Goal: Task Accomplishment & Management: Manage account settings

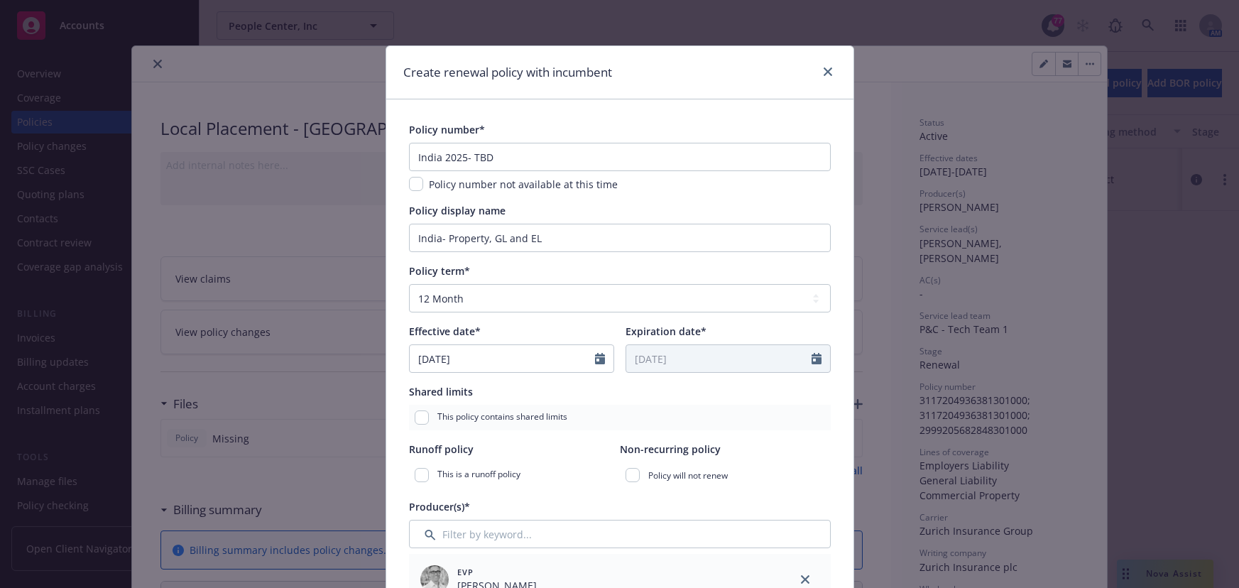
select select "12"
click at [824, 75] on icon "close" at bounding box center [828, 71] width 9 height 9
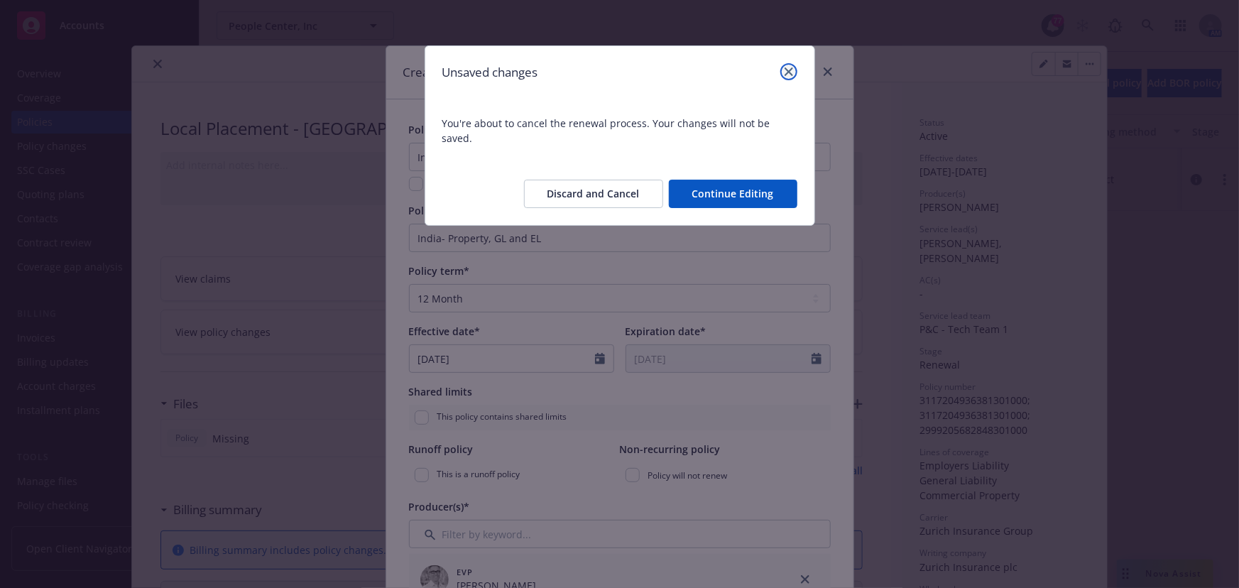
click at [786, 72] on icon "close" at bounding box center [789, 71] width 9 height 9
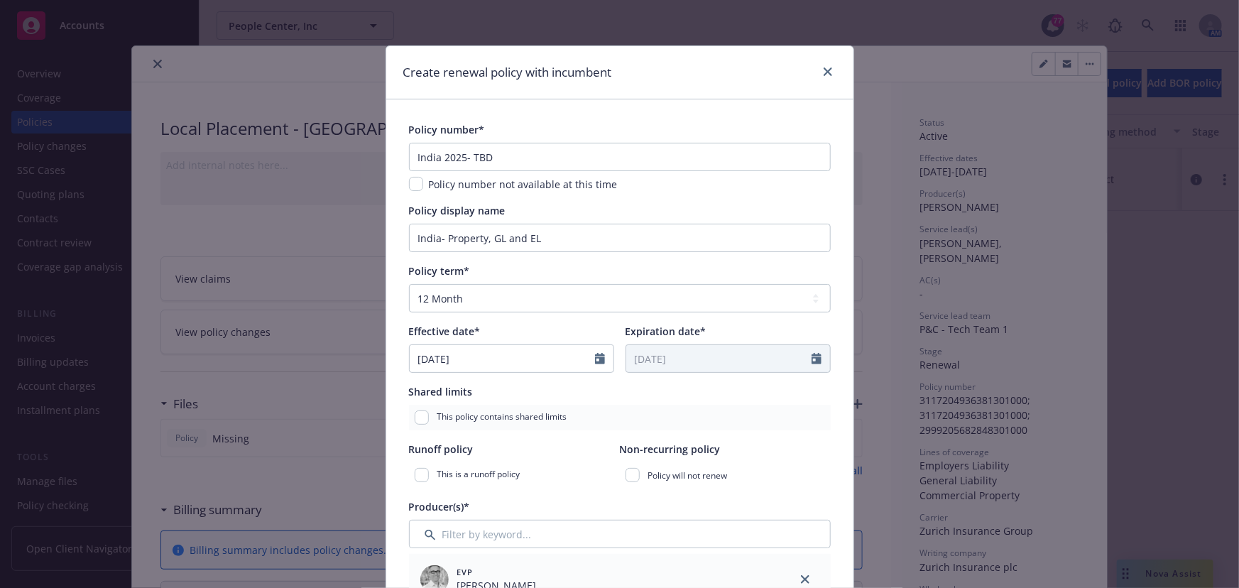
click at [832, 72] on div "Create renewal policy with incumbent" at bounding box center [619, 72] width 467 height 53
click at [828, 71] on link "close" at bounding box center [827, 71] width 17 height 17
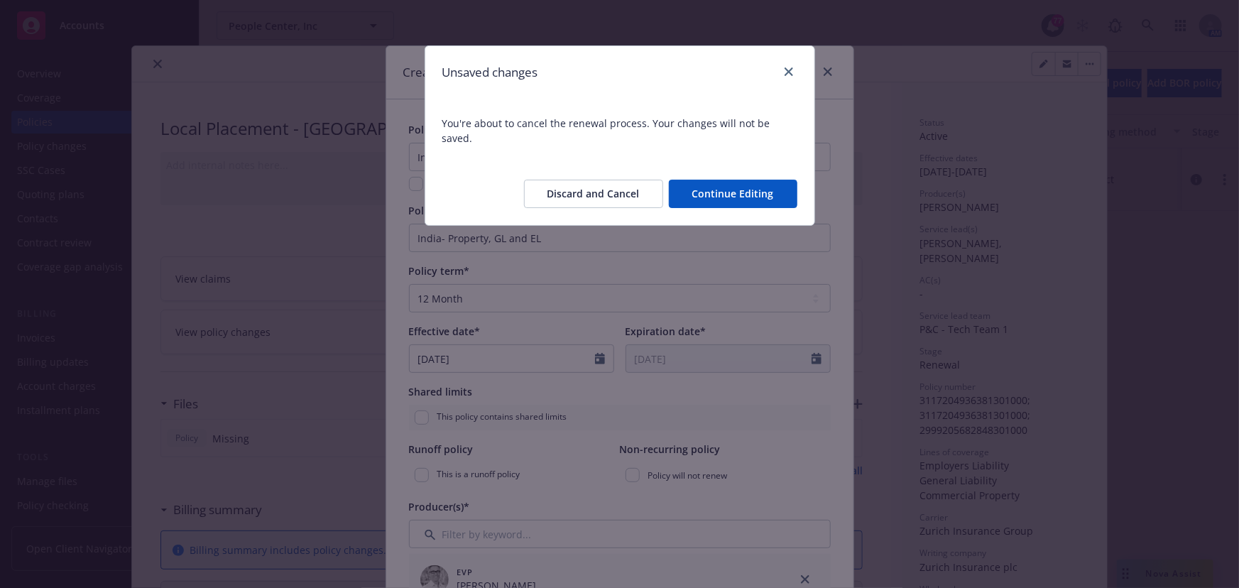
click at [724, 180] on button "Continue Editing" at bounding box center [733, 194] width 129 height 28
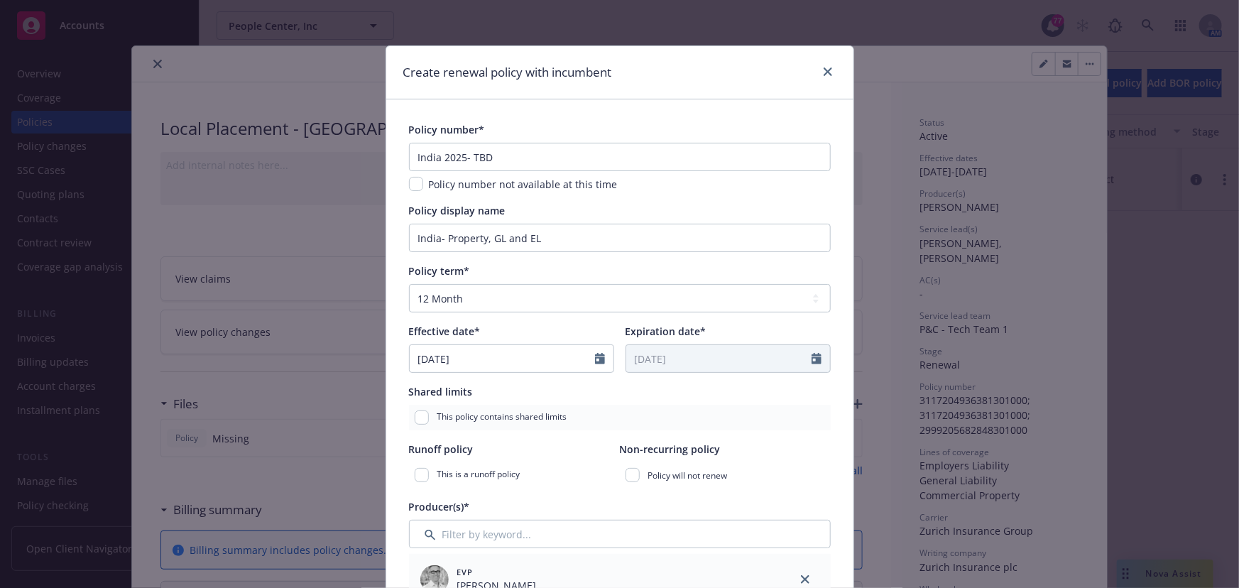
scroll to position [64, 0]
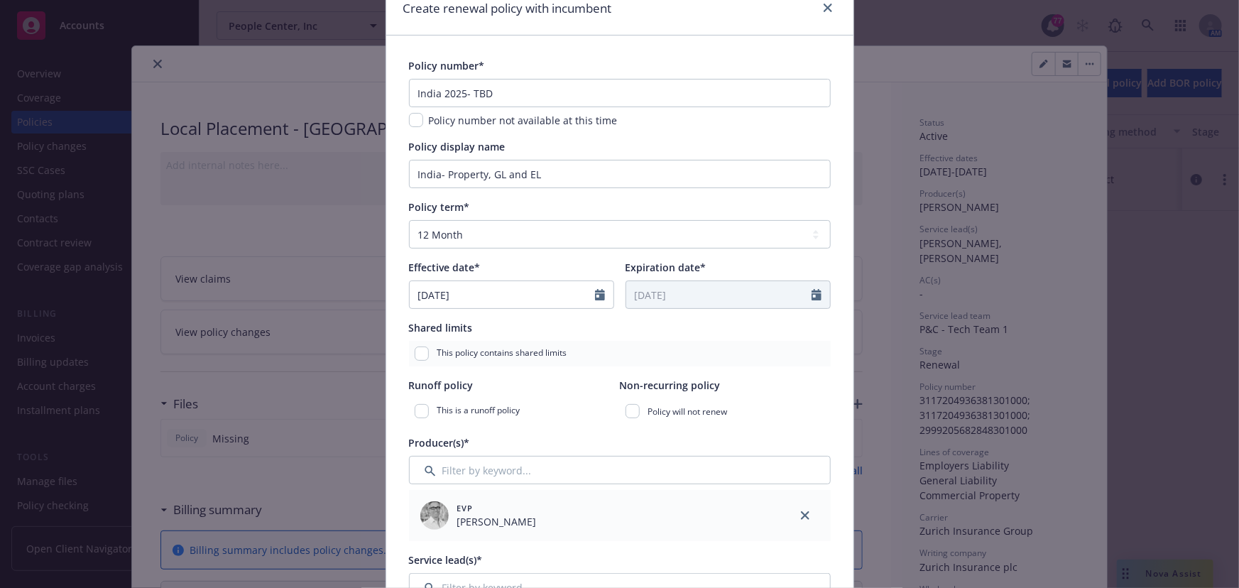
click at [507, 158] on div "Policy display name India- Property, GL and EL" at bounding box center [620, 163] width 422 height 49
click at [488, 168] on input "India- Property, GL and EL" at bounding box center [620, 174] width 422 height 28
drag, startPoint x: 488, startPoint y: 170, endPoint x: 560, endPoint y: 177, distance: 72.1
click at [554, 176] on input "India- Property, GL and EL" at bounding box center [620, 174] width 422 height 28
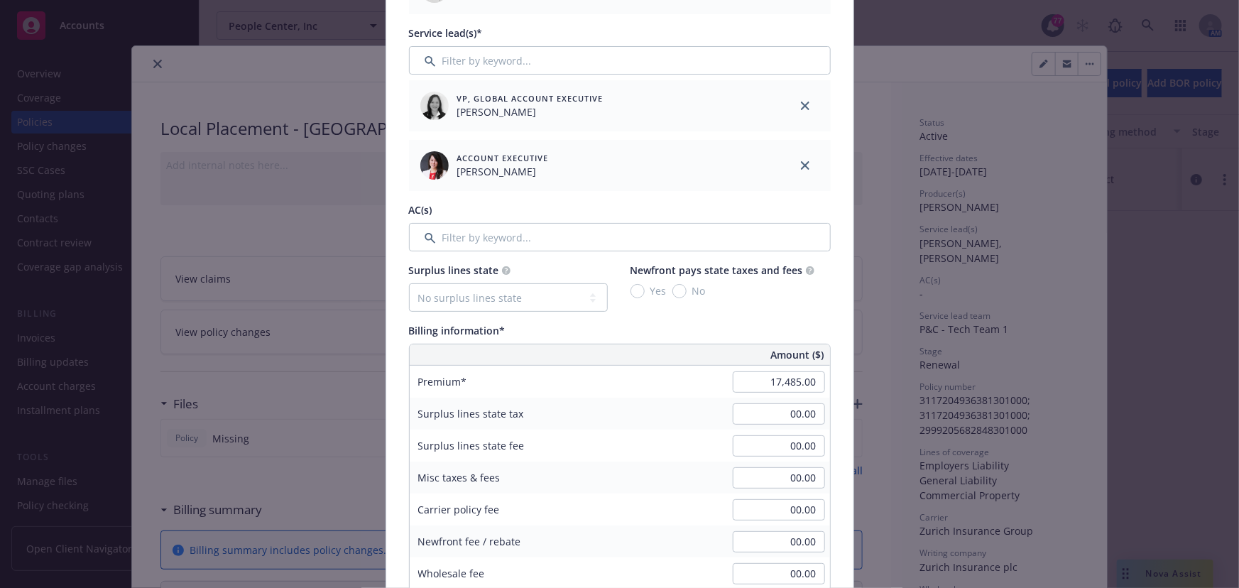
scroll to position [710, 0]
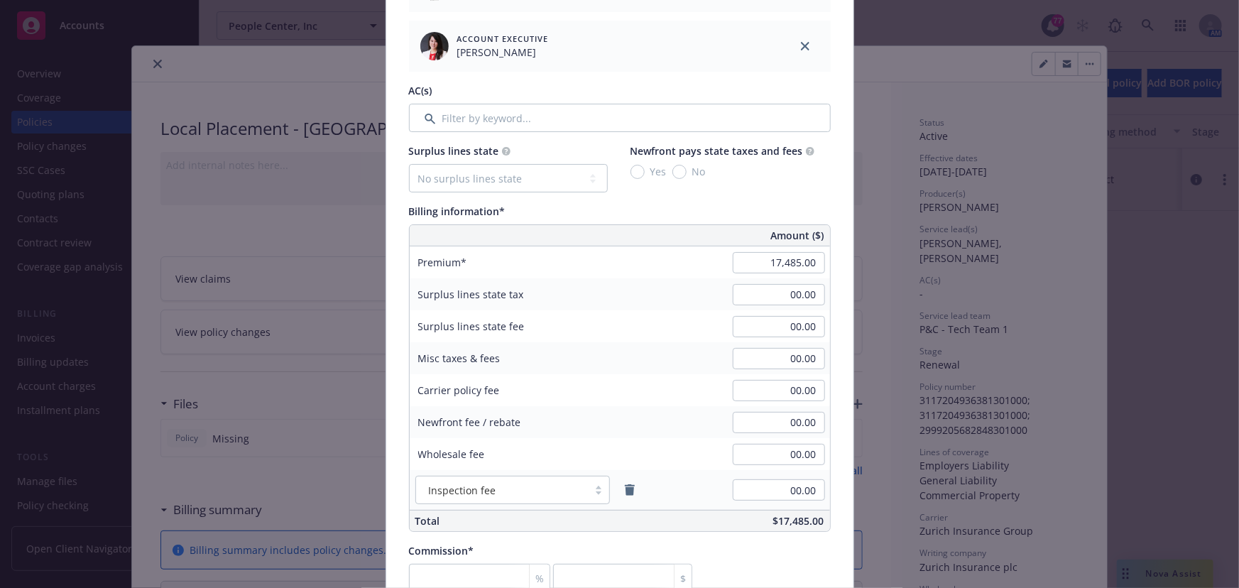
type input "India- Property"
click at [790, 263] on input "17,485.00" at bounding box center [779, 262] width 92 height 21
type input "11,110.00"
click at [760, 284] on input "00.00" at bounding box center [779, 294] width 92 height 21
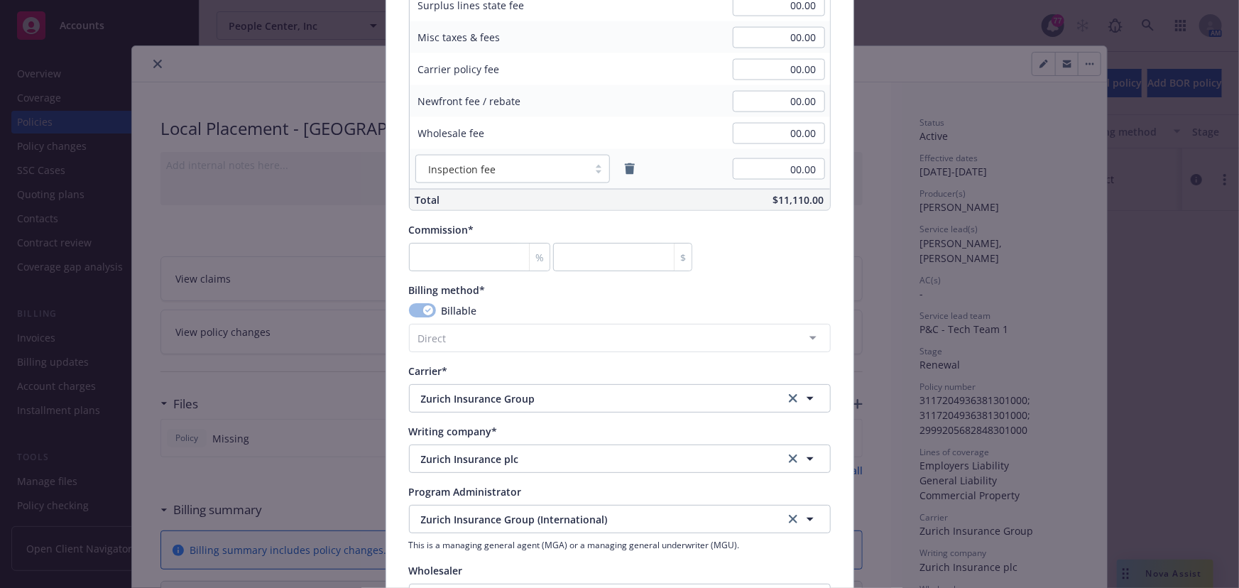
scroll to position [1032, 0]
click at [483, 256] on input "number" at bounding box center [479, 255] width 141 height 28
type input "0"
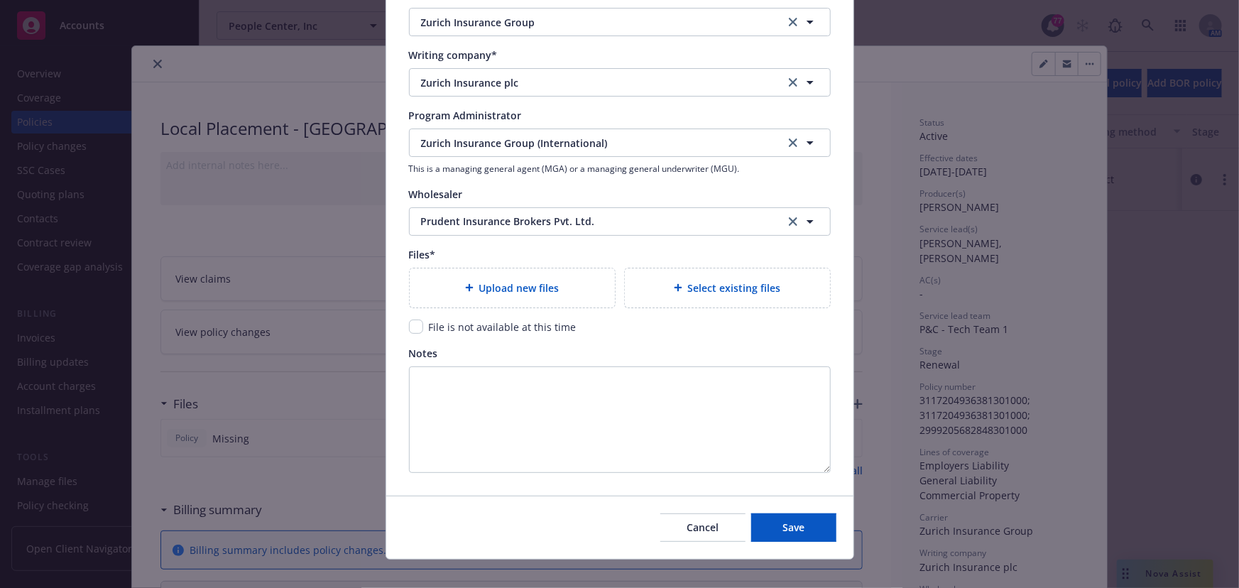
scroll to position [1420, 0]
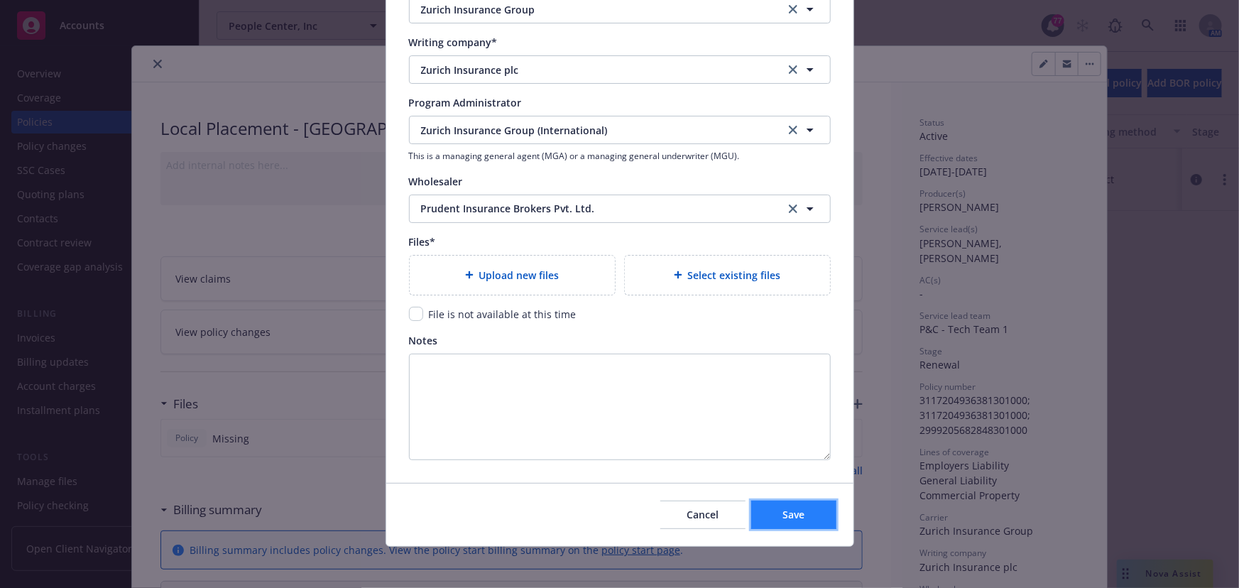
click at [812, 516] on button "Save" at bounding box center [793, 515] width 85 height 28
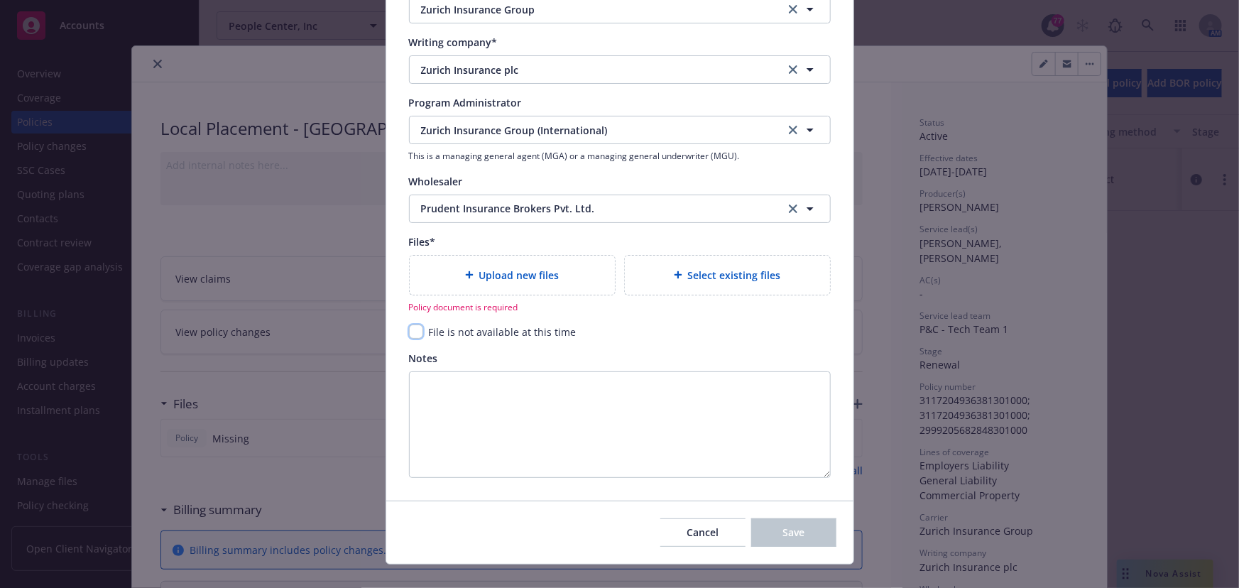
click at [409, 325] on input "checkbox" at bounding box center [416, 331] width 14 height 14
checkbox input "true"
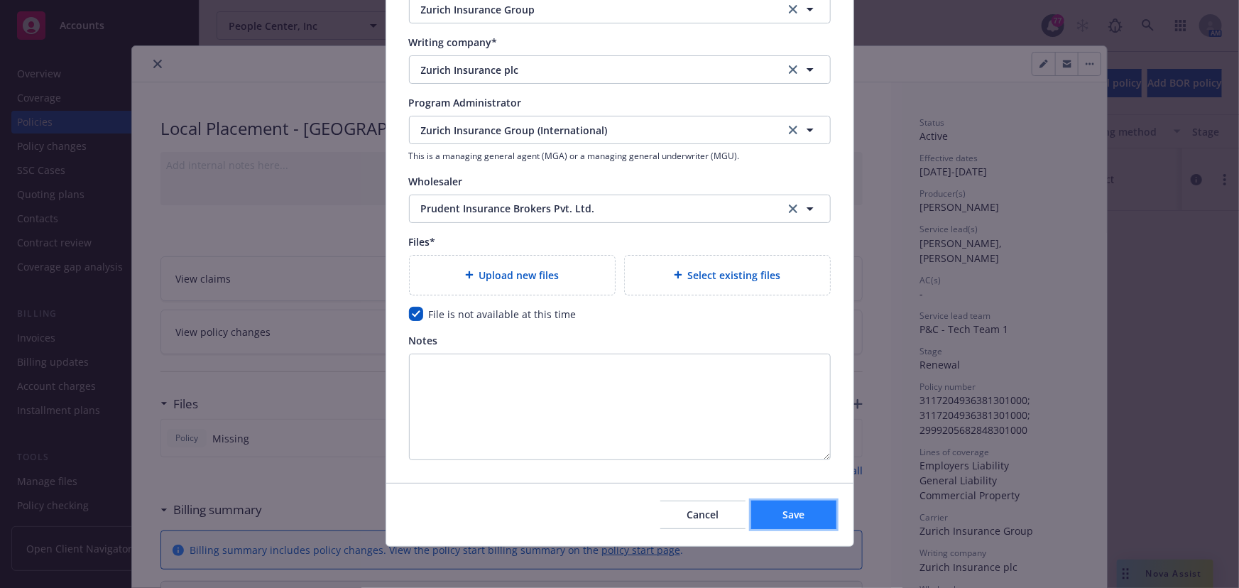
click at [770, 511] on button "Save" at bounding box center [793, 515] width 85 height 28
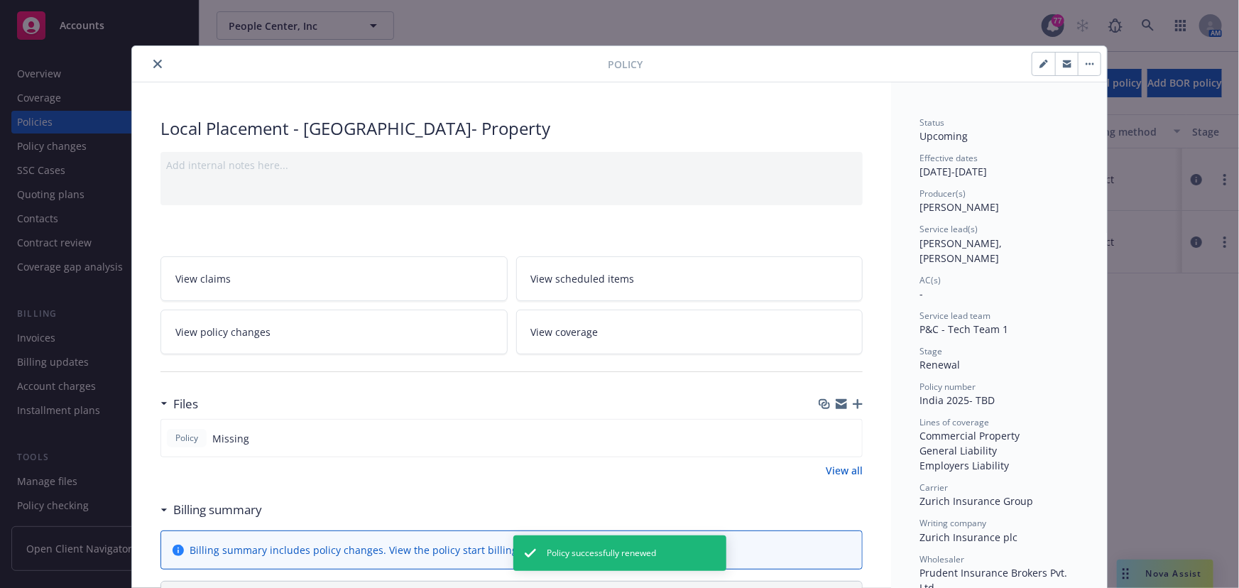
click at [153, 67] on icon "close" at bounding box center [157, 64] width 9 height 9
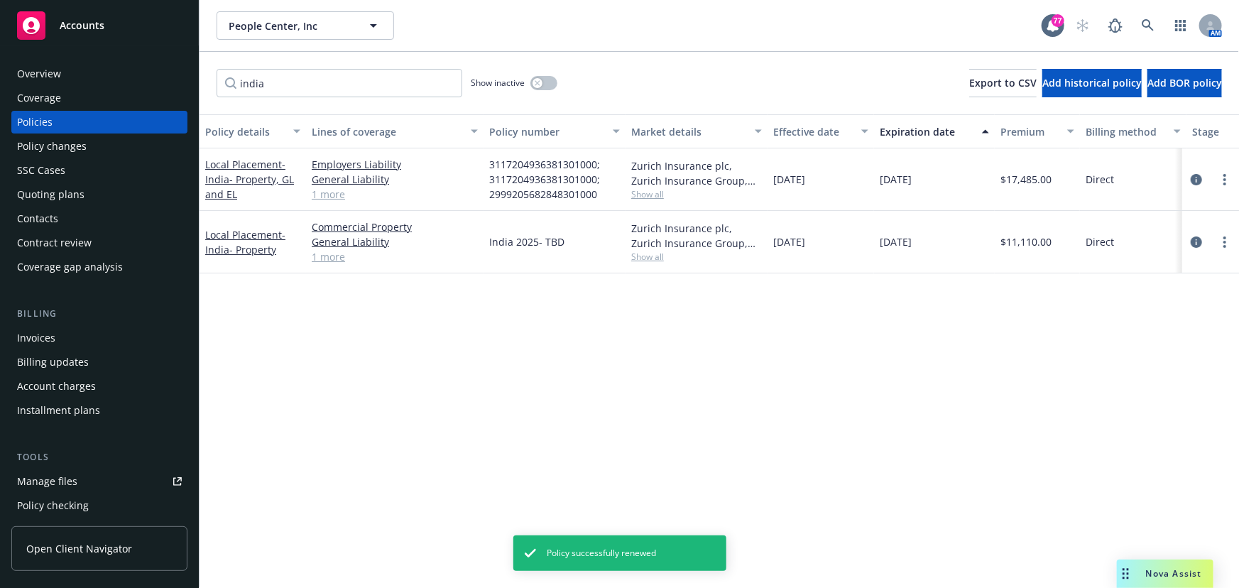
click at [57, 195] on div "Quoting plans" at bounding box center [50, 194] width 67 height 23
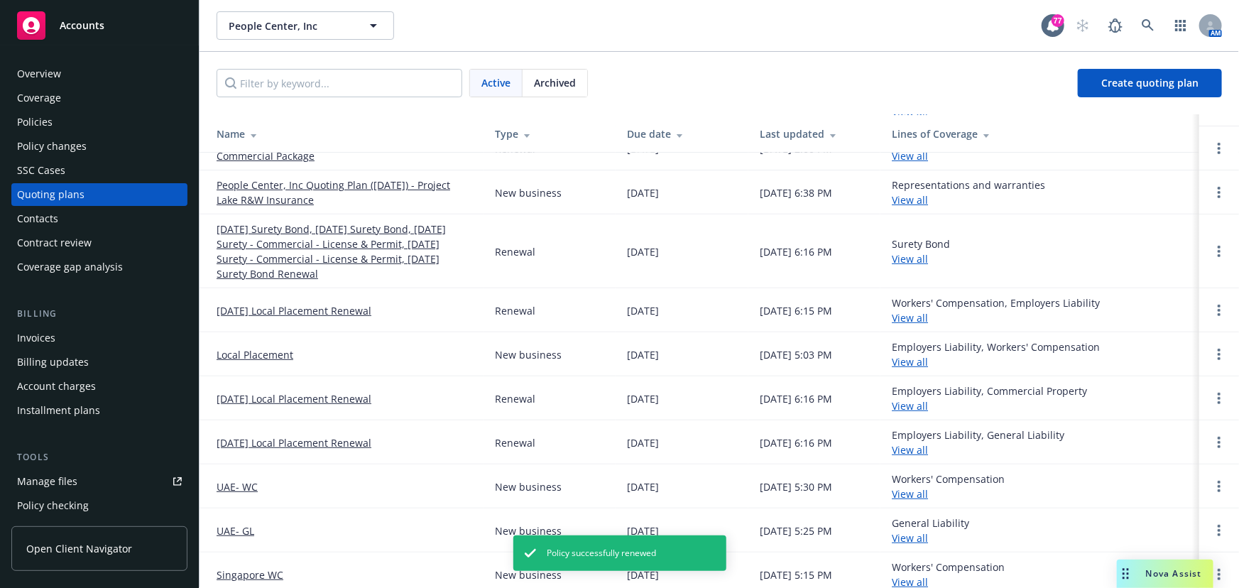
scroll to position [322, 0]
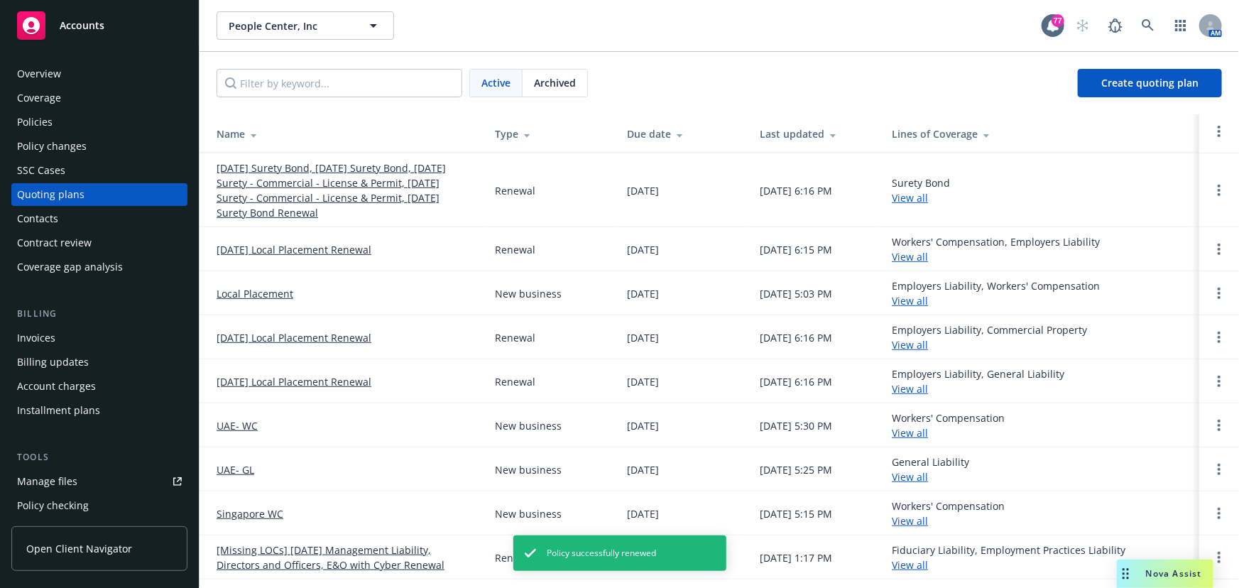
click at [258, 293] on link "Local Placement" at bounding box center [255, 293] width 77 height 15
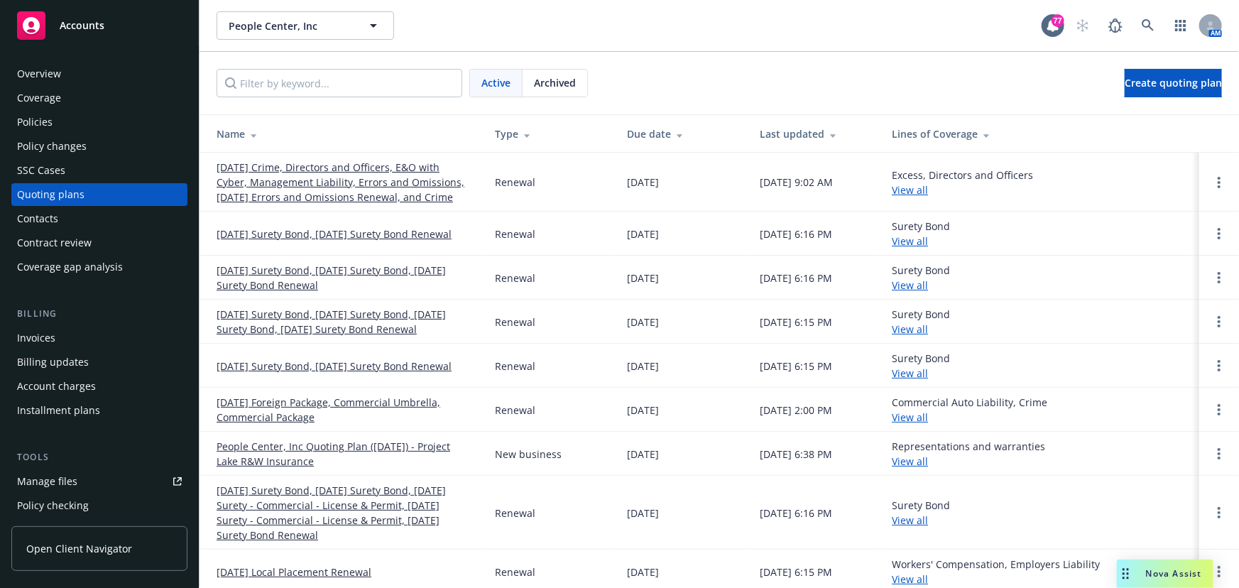
click at [59, 124] on div "Policies" at bounding box center [99, 122] width 165 height 23
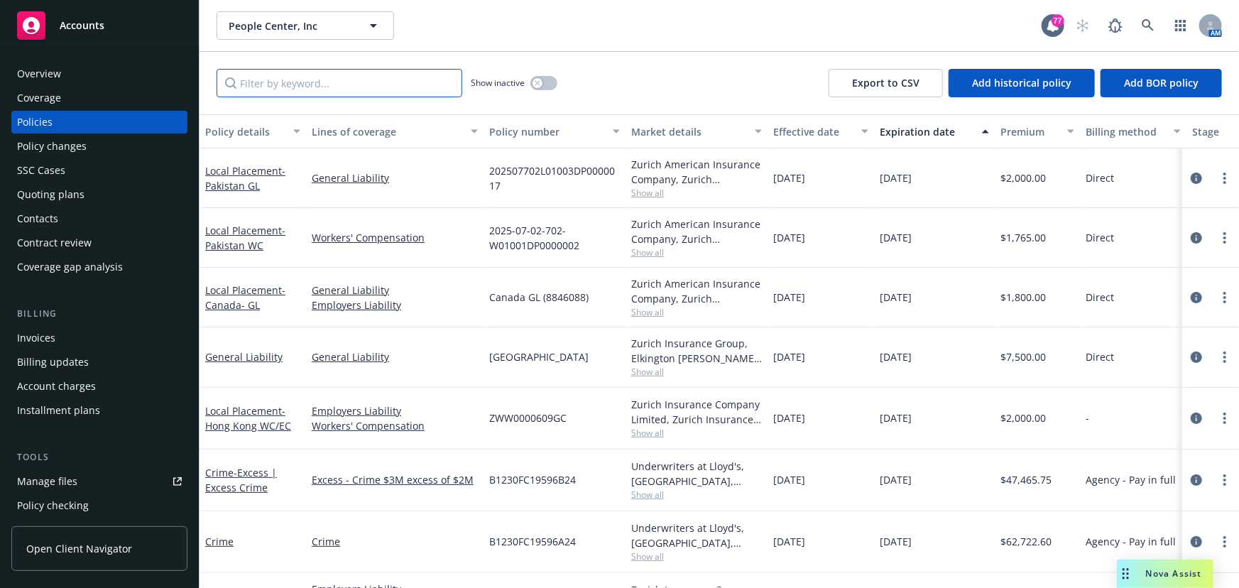
click at [300, 82] on input "Filter by keyword..." at bounding box center [340, 83] width 246 height 28
type input "india"
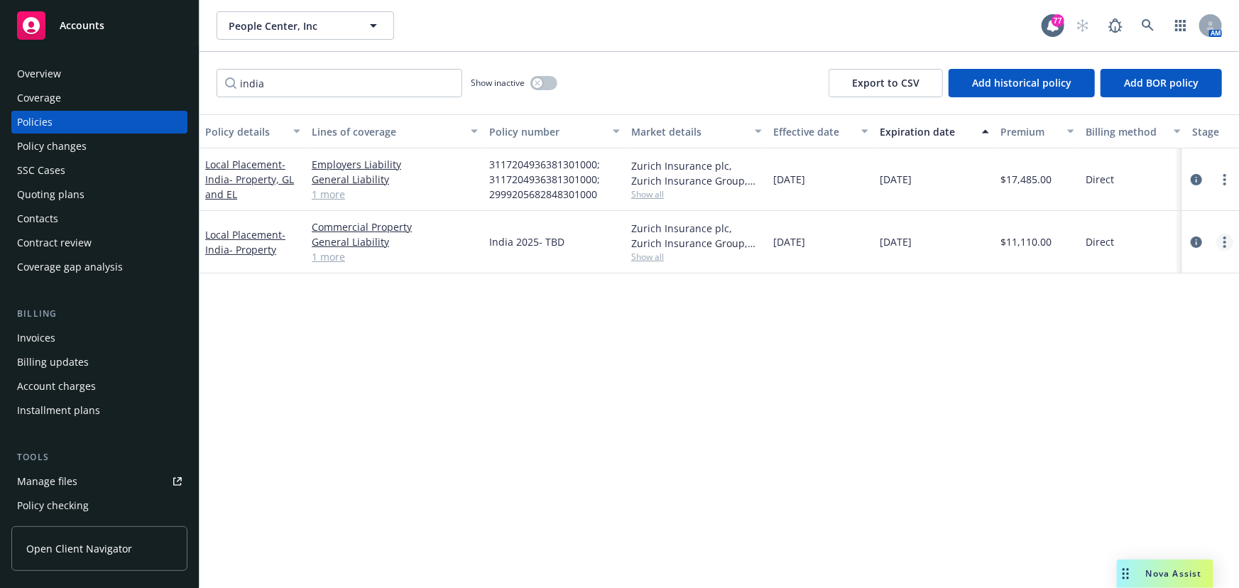
click at [1226, 244] on icon "more" at bounding box center [1224, 241] width 3 height 11
click at [1223, 178] on circle "more" at bounding box center [1224, 179] width 3 height 3
click at [1166, 233] on link "Renew with incumbent" at bounding box center [1149, 237] width 167 height 28
select select "12"
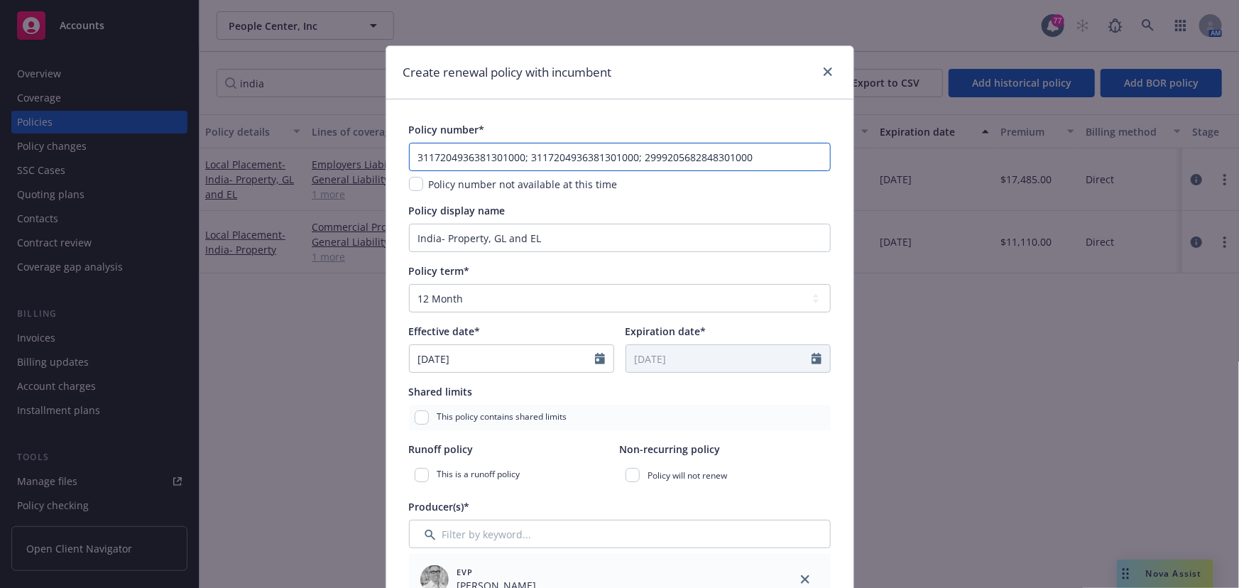
click at [723, 168] on input "3117204936381301000; 3117204936381301000; 2999205682848301000" at bounding box center [620, 157] width 422 height 28
drag, startPoint x: 733, startPoint y: 165, endPoint x: 787, endPoint y: 163, distance: 54.7
click at [733, 165] on input "3117204936381301000; 3117204936381301000; 2999205682848301000" at bounding box center [620, 157] width 422 height 28
drag, startPoint x: 785, startPoint y: 163, endPoint x: 397, endPoint y: 111, distance: 391.7
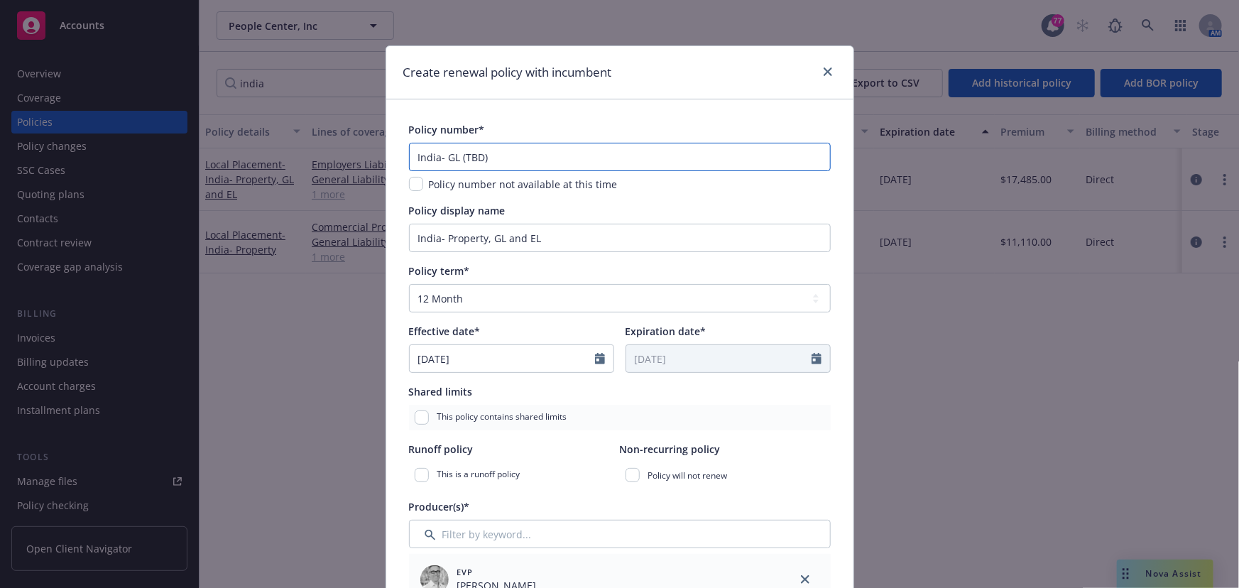
type input "India- GL (TBD)"
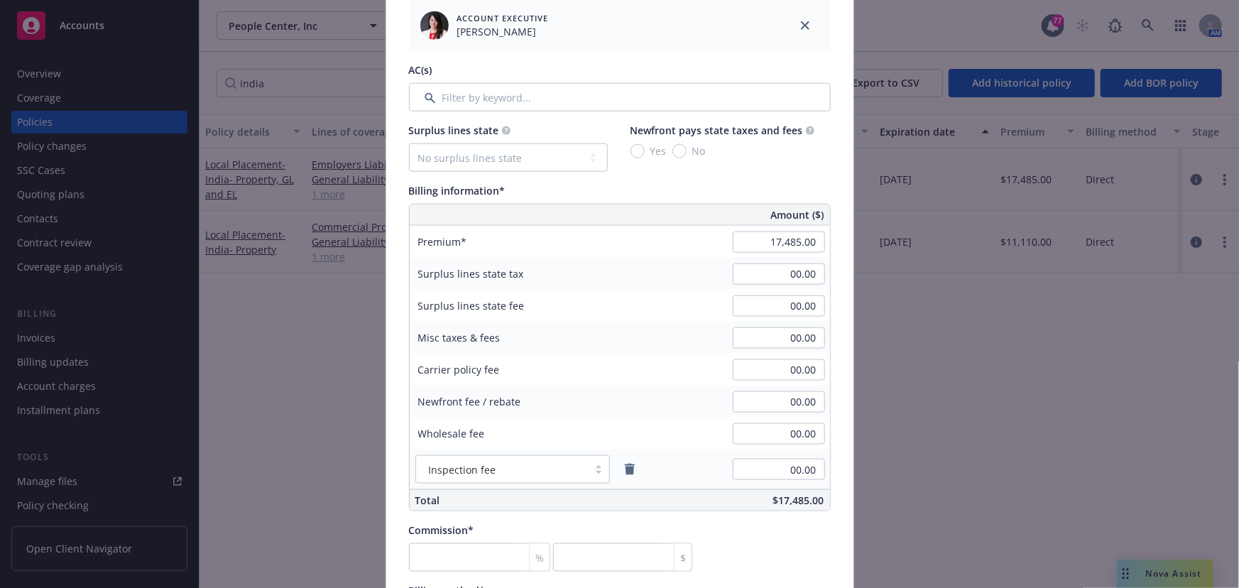
scroll to position [774, 0]
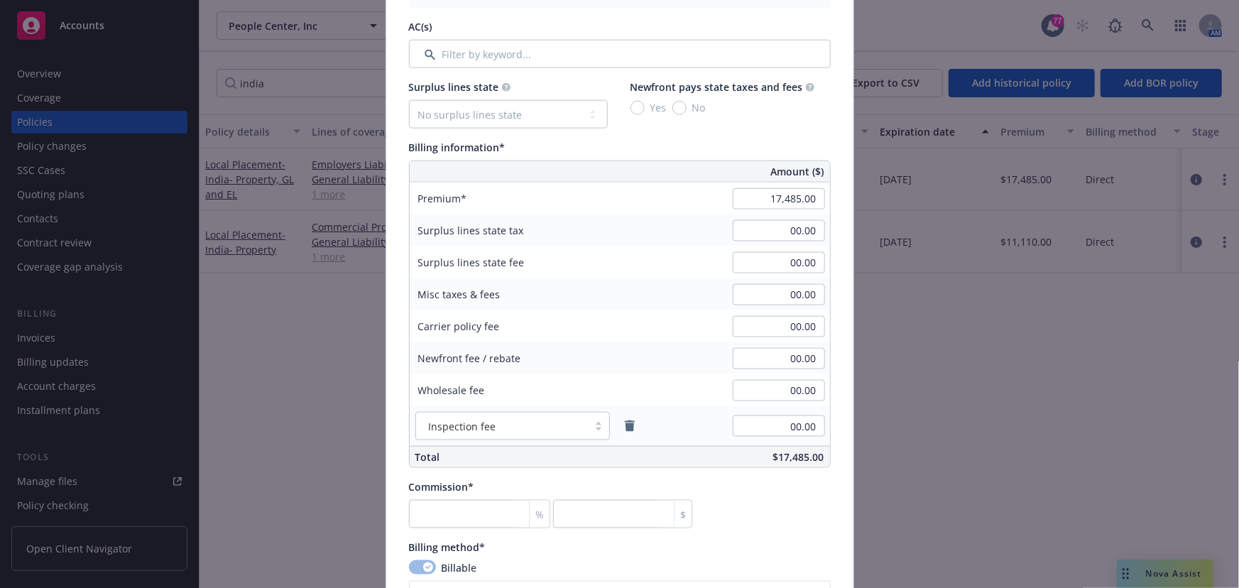
type input "India- GL"
click at [783, 195] on input "17,485.00" at bounding box center [779, 198] width 92 height 21
type input "3,500.00"
click at [784, 269] on input "00.00" at bounding box center [779, 262] width 92 height 21
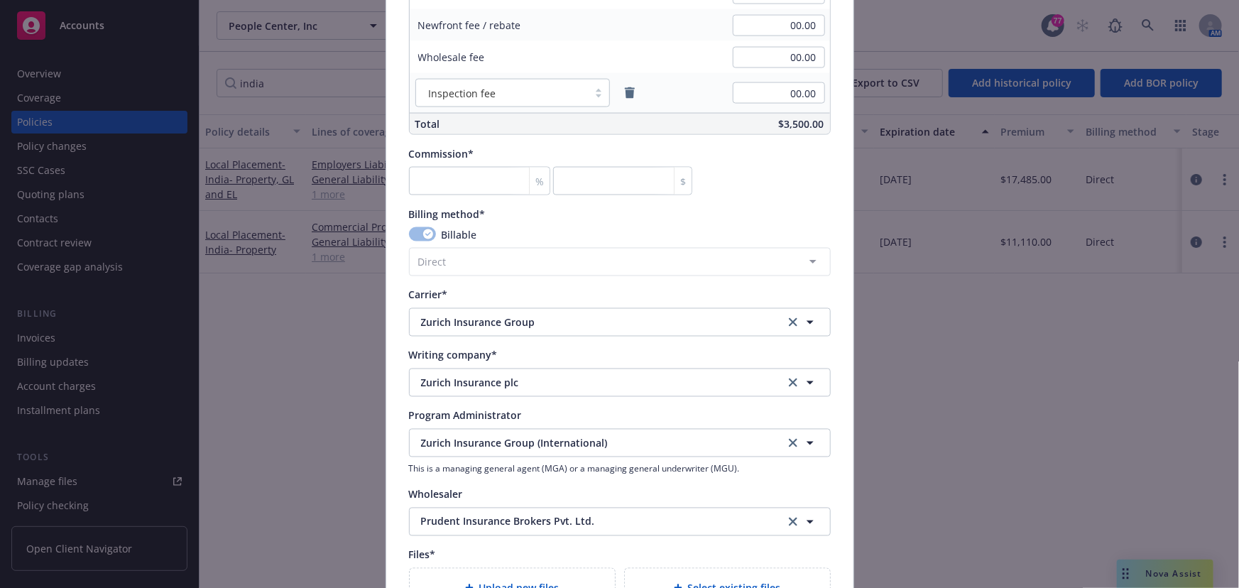
scroll to position [1032, 0]
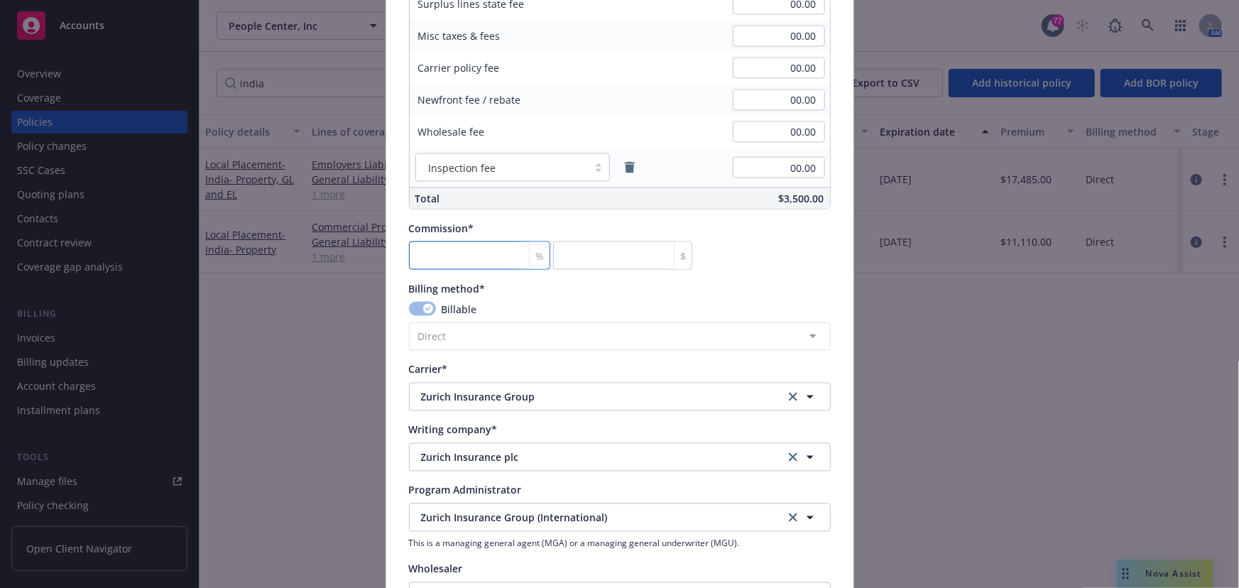
click at [442, 247] on input "number" at bounding box center [479, 255] width 141 height 28
type input "0"
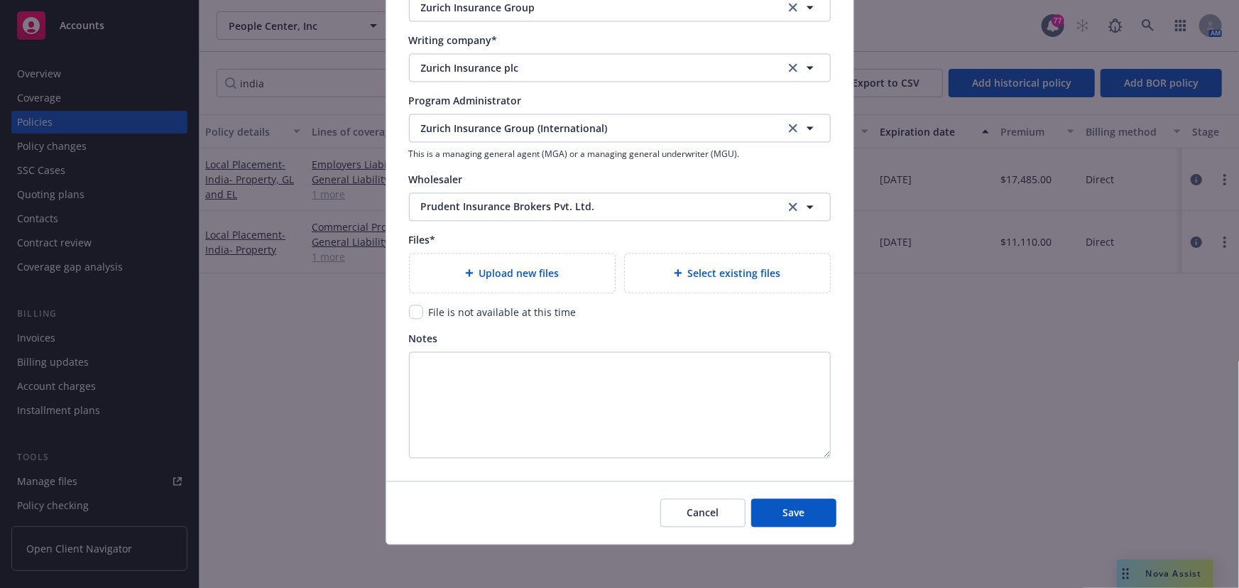
scroll to position [1423, 0]
click at [782, 510] on span "Save" at bounding box center [793, 511] width 22 height 13
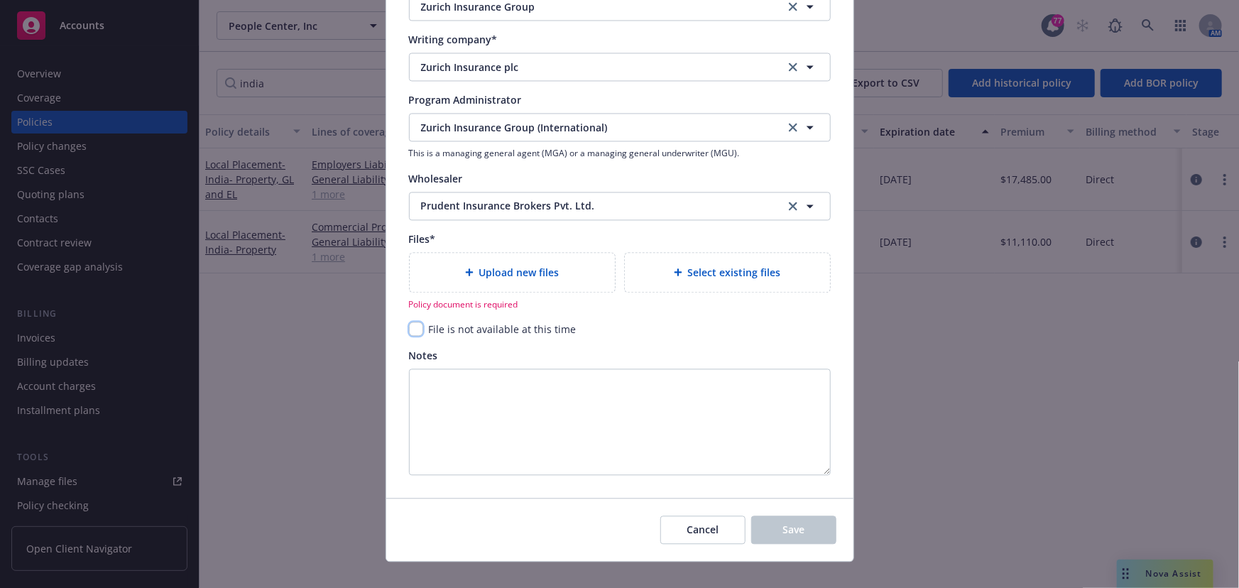
click at [409, 326] on input "checkbox" at bounding box center [416, 329] width 14 height 14
checkbox input "true"
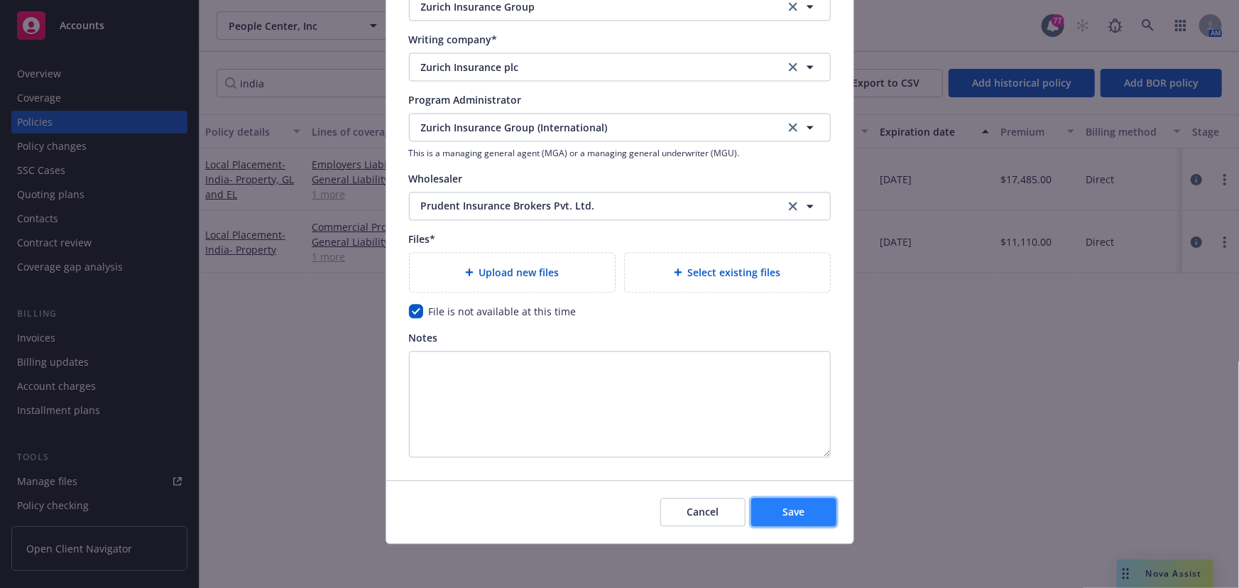
click at [782, 505] on span "Save" at bounding box center [793, 511] width 22 height 13
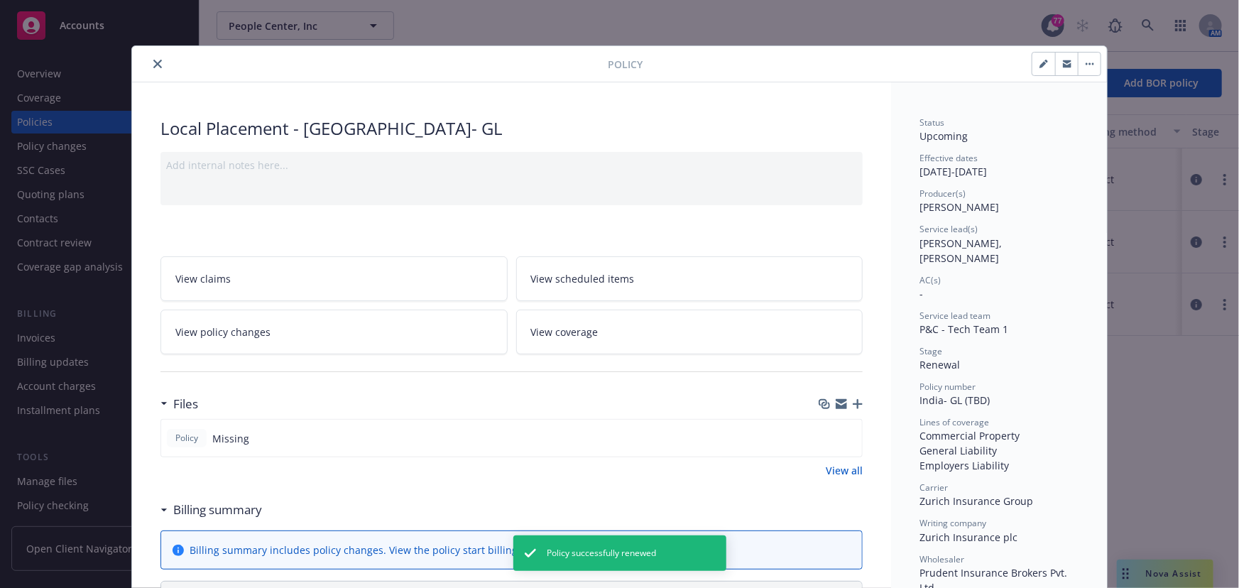
click at [1039, 67] on icon "button" at bounding box center [1043, 64] width 9 height 9
select select "RENEWAL"
select select "12"
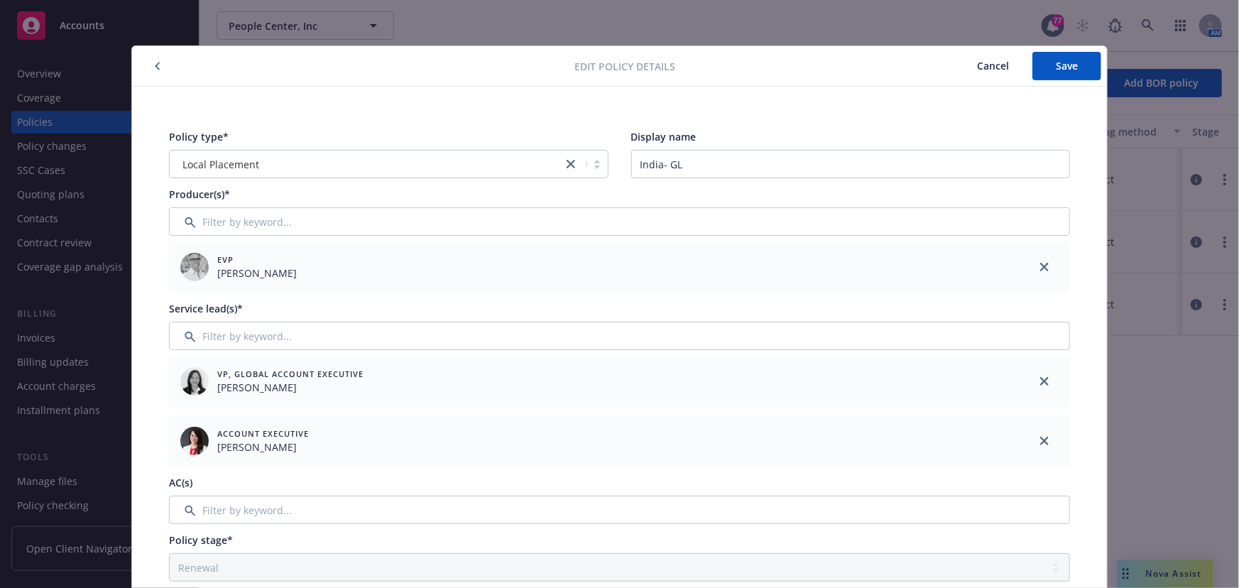
click at [989, 65] on span "Cancel" at bounding box center [993, 65] width 32 height 13
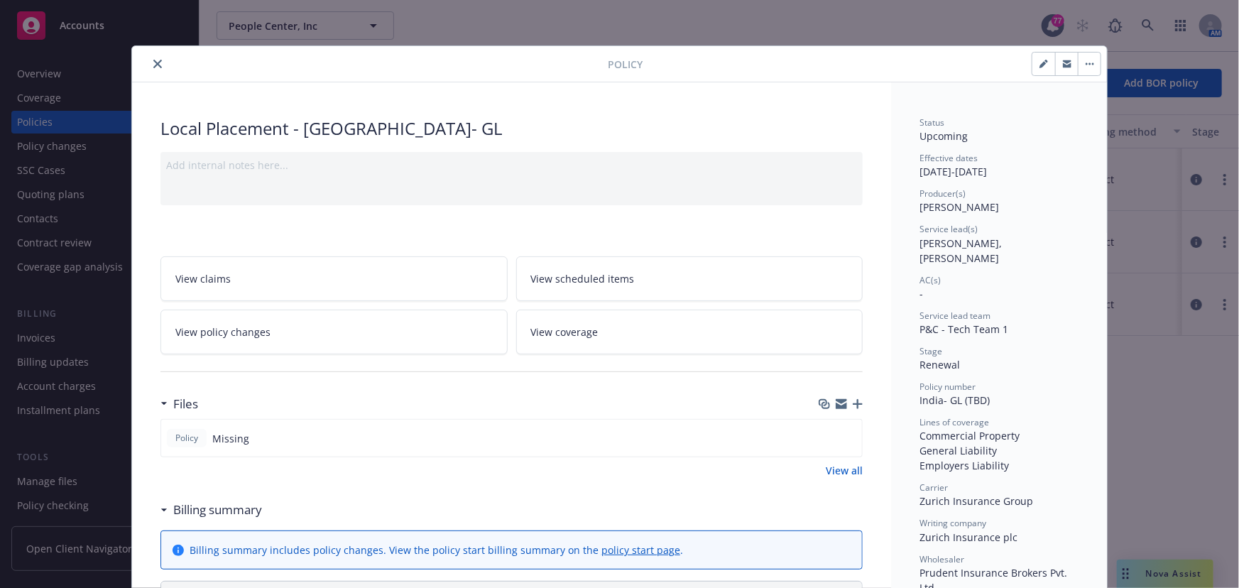
click at [1078, 63] on button "button" at bounding box center [1089, 64] width 23 height 23
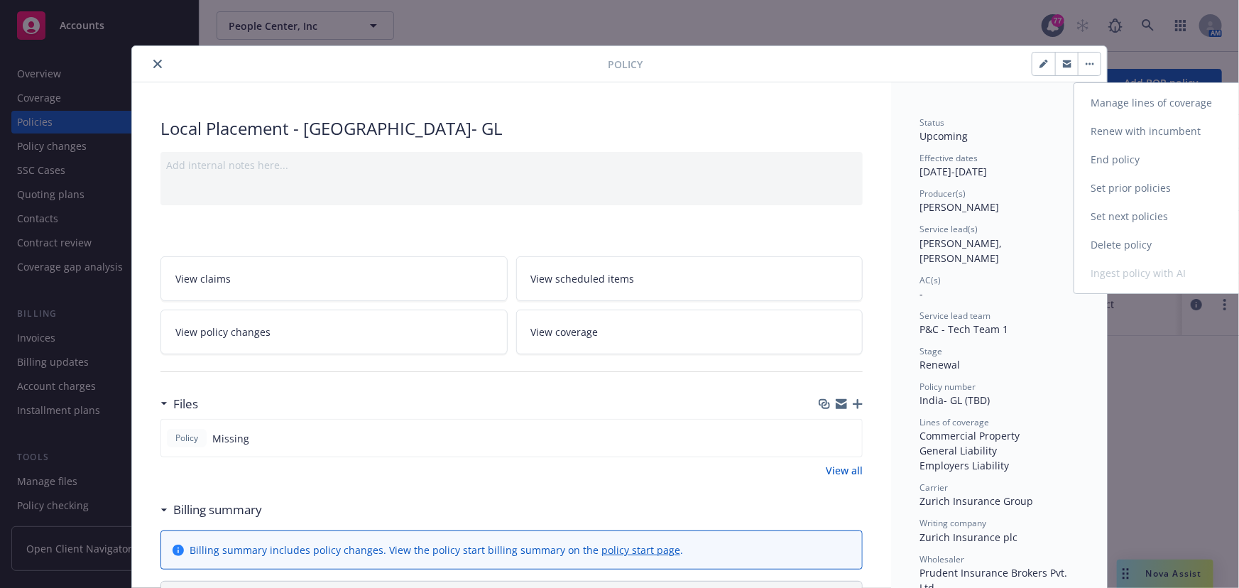
click at [1117, 102] on link "Manage lines of coverage" at bounding box center [1157, 103] width 167 height 28
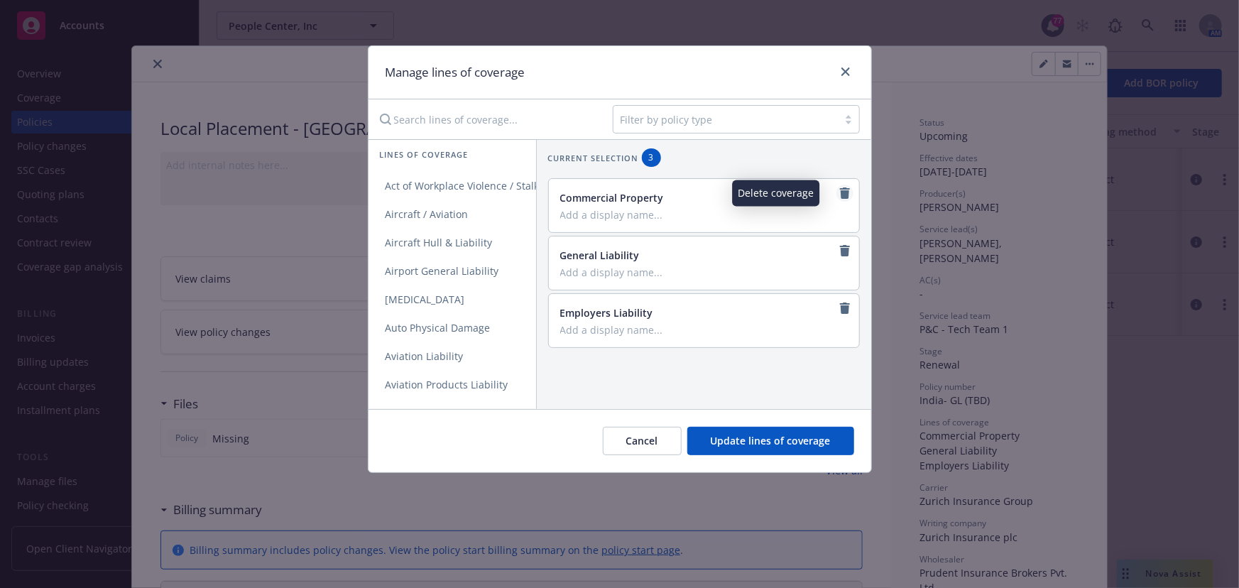
click at [840, 192] on icon "remove" at bounding box center [845, 192] width 10 height 11
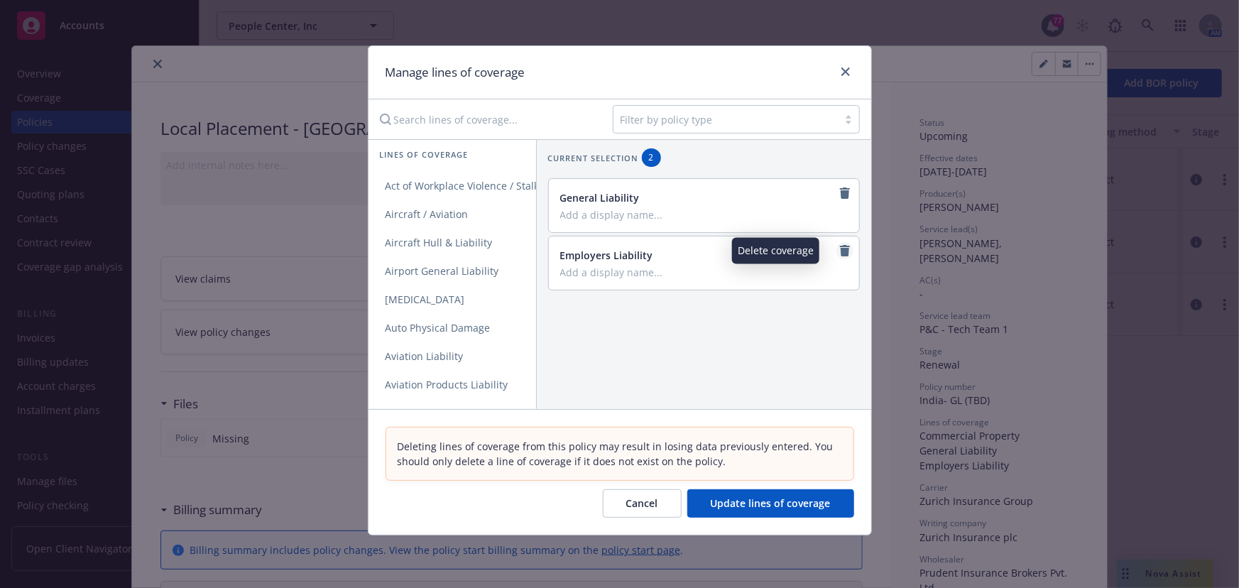
click at [840, 248] on icon "remove" at bounding box center [845, 250] width 10 height 11
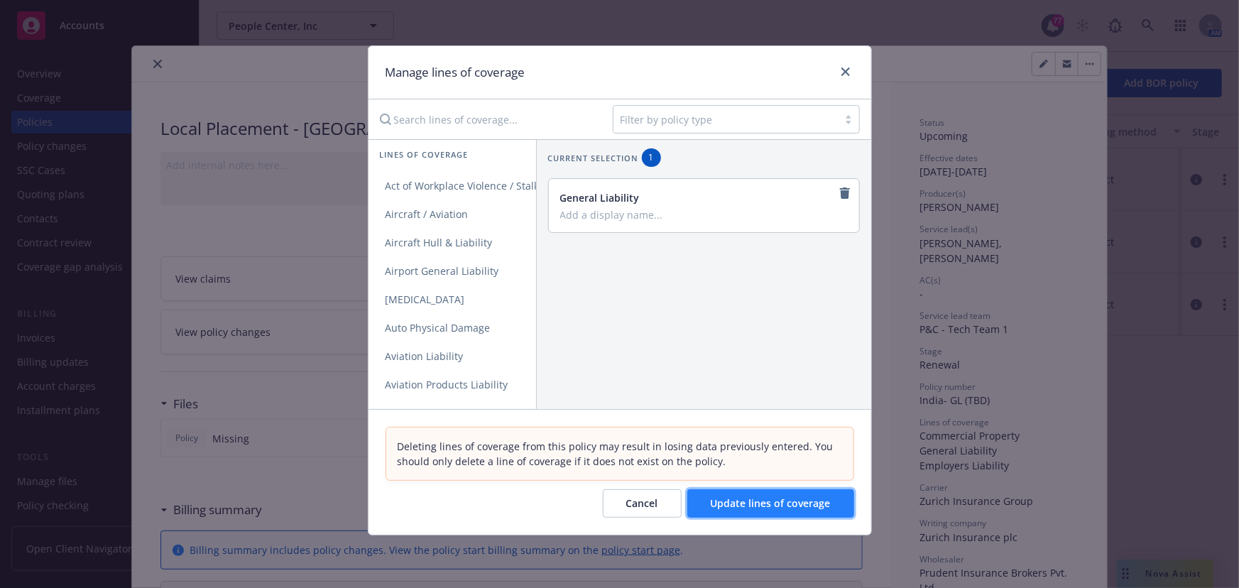
click at [788, 498] on span "Update lines of coverage" at bounding box center [771, 502] width 120 height 13
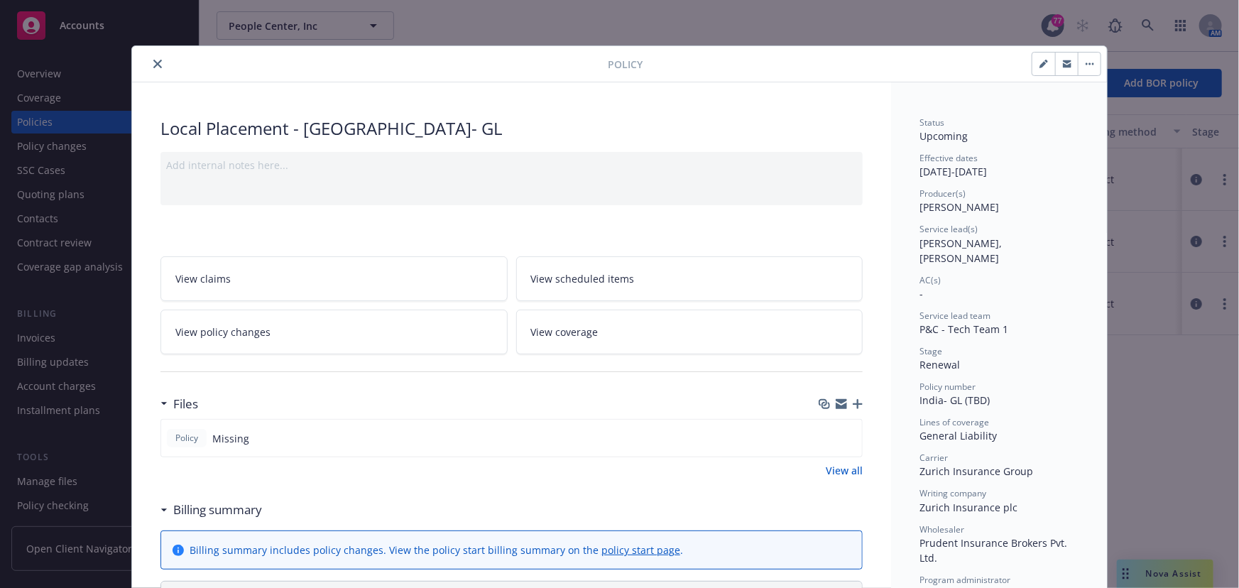
click at [153, 67] on icon "close" at bounding box center [157, 64] width 9 height 9
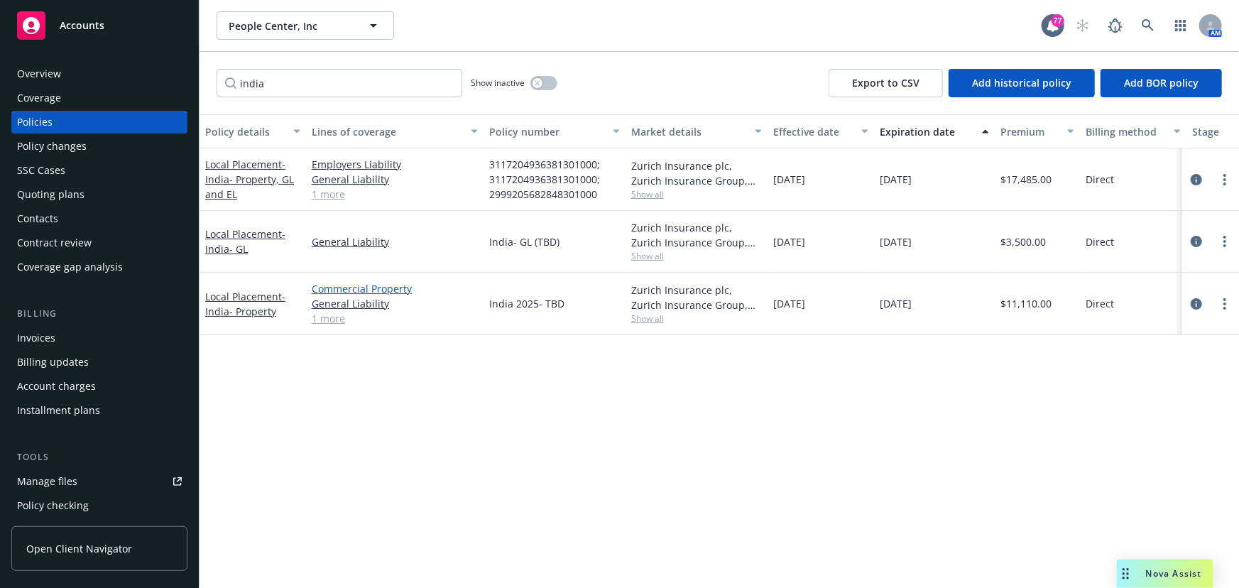
click at [339, 291] on link "Commercial Property" at bounding box center [395, 288] width 166 height 15
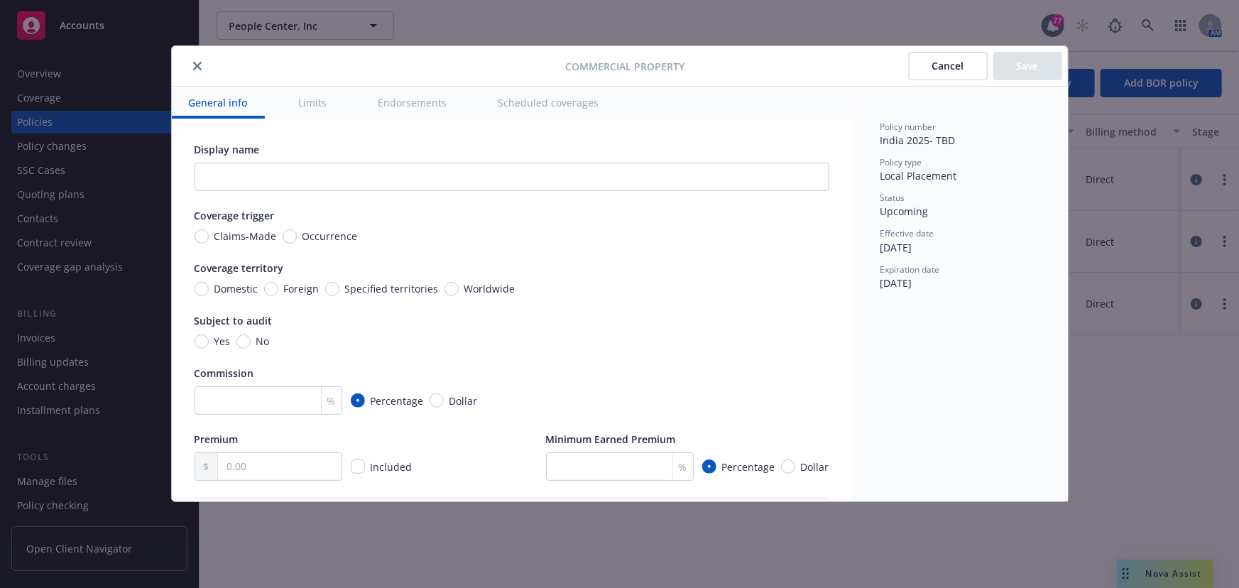
click at [195, 65] on icon "close" at bounding box center [197, 66] width 9 height 9
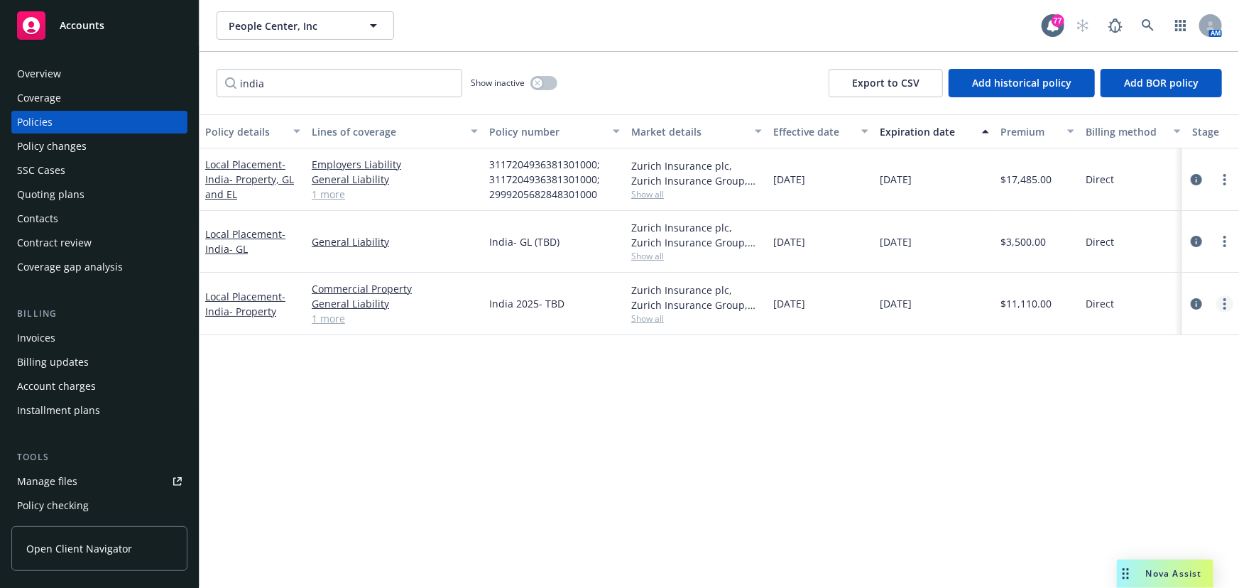
click at [1220, 305] on link "more" at bounding box center [1224, 303] width 17 height 17
click at [1186, 335] on link "Manage lines of coverage" at bounding box center [1149, 332] width 167 height 28
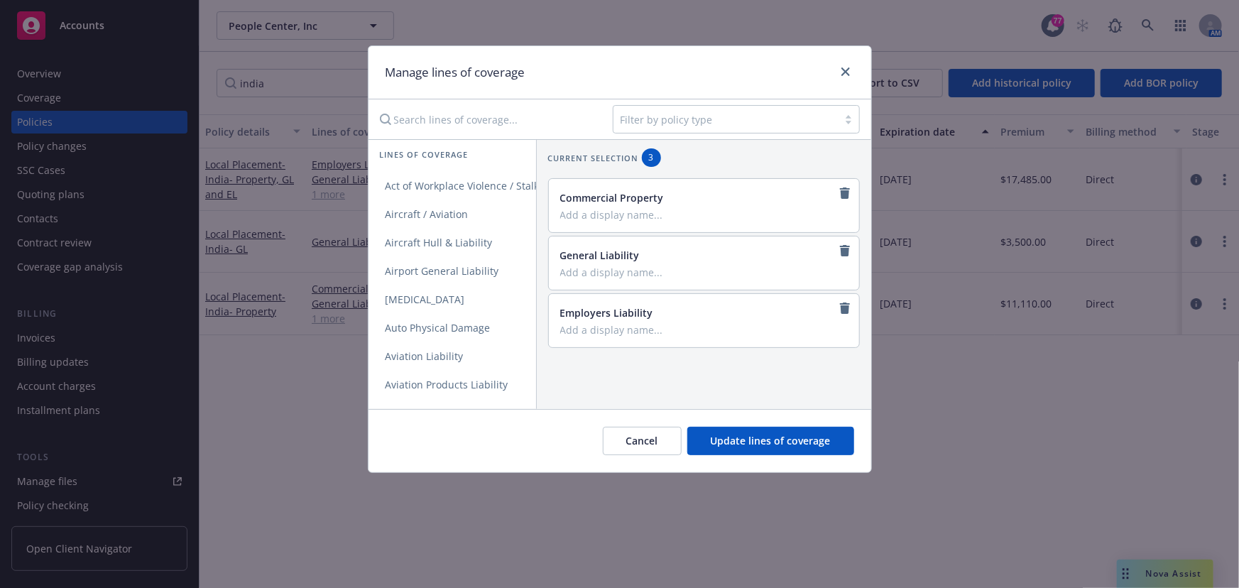
click at [833, 241] on div "General Liability" at bounding box center [704, 262] width 310 height 53
click at [840, 248] on icon "remove" at bounding box center [845, 250] width 10 height 11
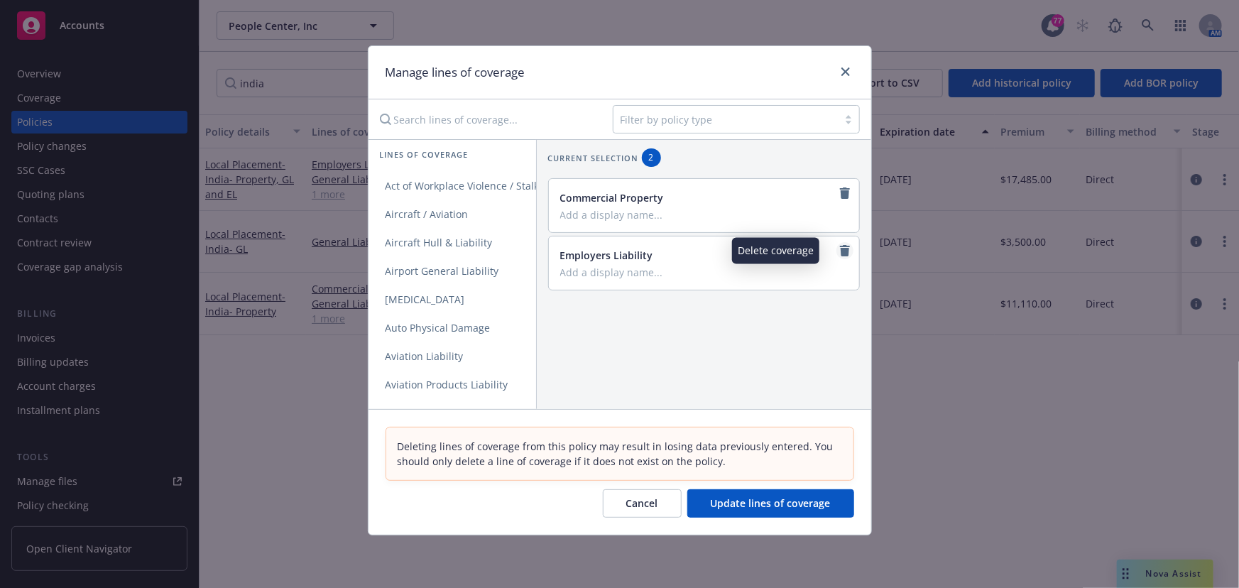
click at [840, 248] on icon "remove" at bounding box center [844, 250] width 11 height 11
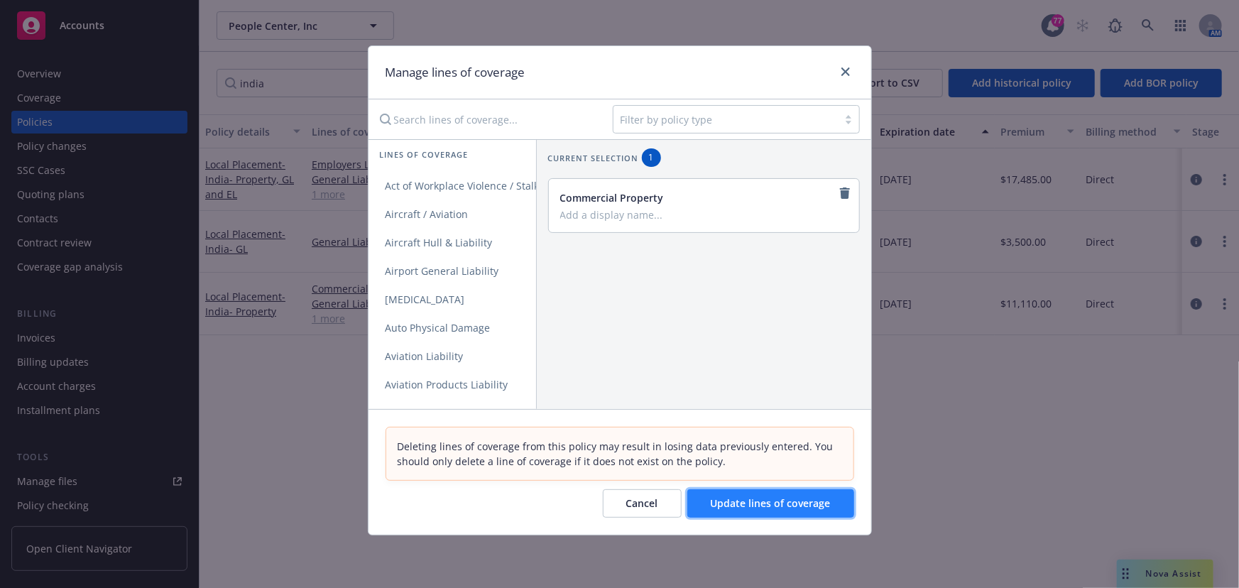
click at [796, 504] on span "Update lines of coverage" at bounding box center [771, 502] width 120 height 13
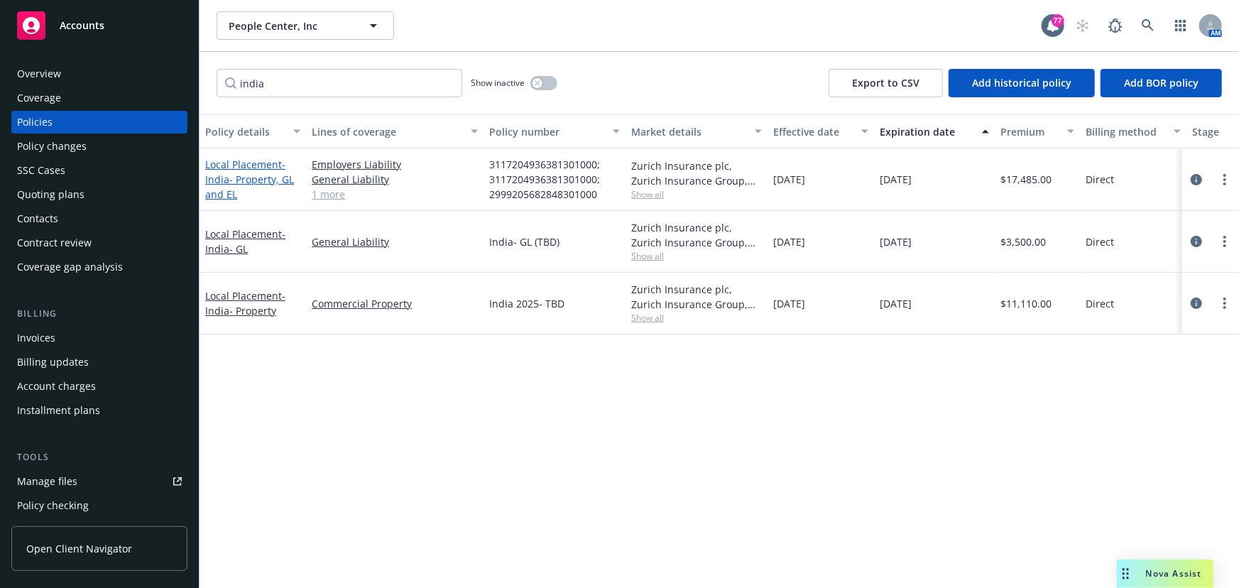
click at [261, 173] on span "- [GEOGRAPHIC_DATA]- Property, GL and EL" at bounding box center [249, 179] width 89 height 43
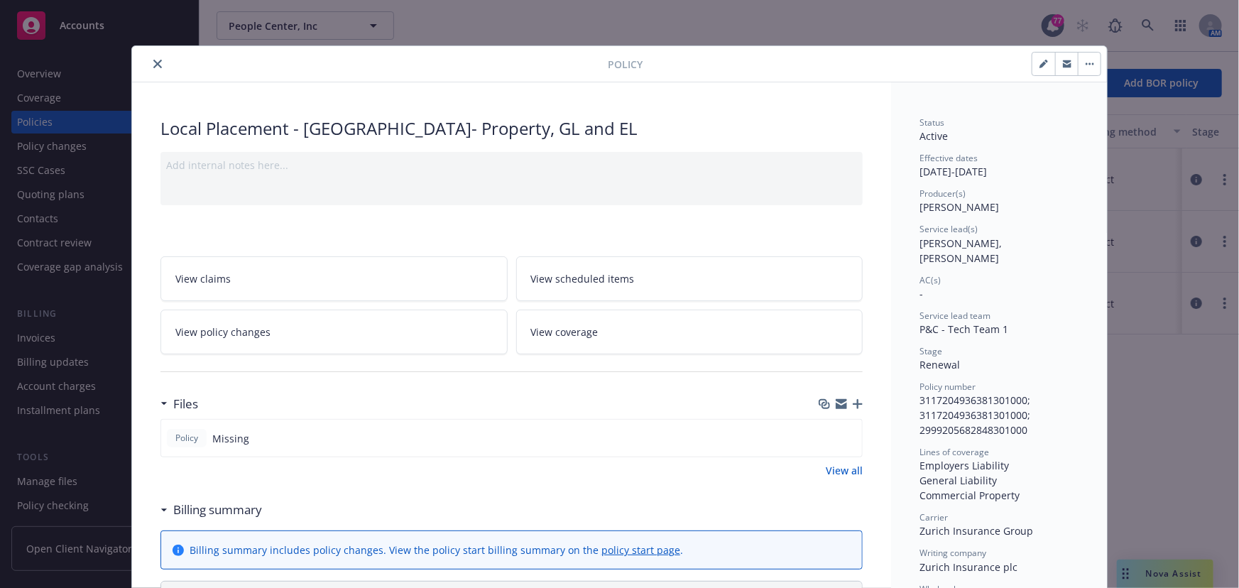
click at [1080, 65] on button "button" at bounding box center [1089, 64] width 23 height 23
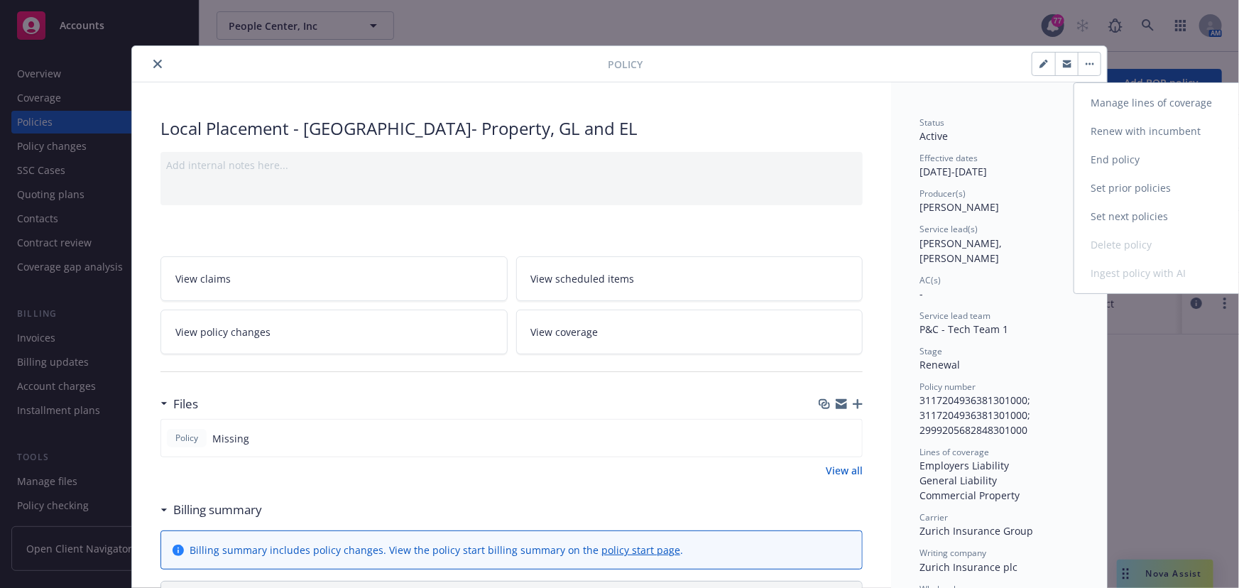
click at [1108, 133] on link "Renew with incumbent" at bounding box center [1157, 131] width 167 height 28
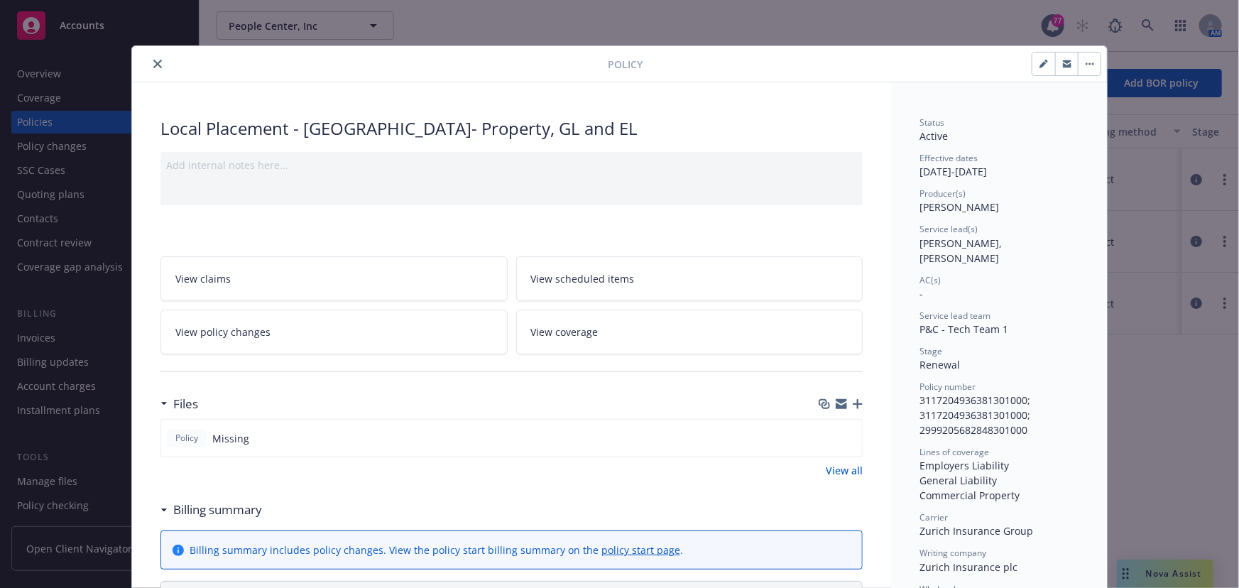
select select "12"
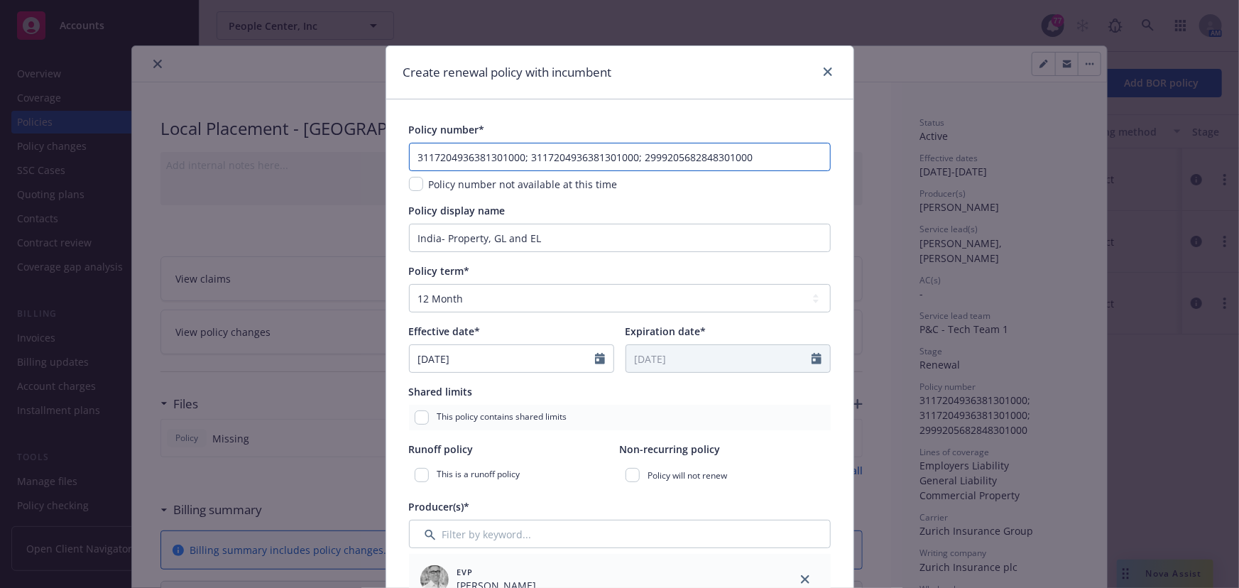
click at [720, 149] on input "3117204936381301000; 3117204936381301000; 2999205682848301000" at bounding box center [620, 157] width 422 height 28
drag, startPoint x: 771, startPoint y: 161, endPoint x: 411, endPoint y: 140, distance: 360.6
click at [411, 140] on div "Policy number* 3117204936381301000; 3117204936381301000; 2999205682848301000 Po…" at bounding box center [620, 157] width 422 height 70
type input "India WC (TBD)"
drag, startPoint x: 496, startPoint y: 199, endPoint x: 498, endPoint y: 230, distance: 31.3
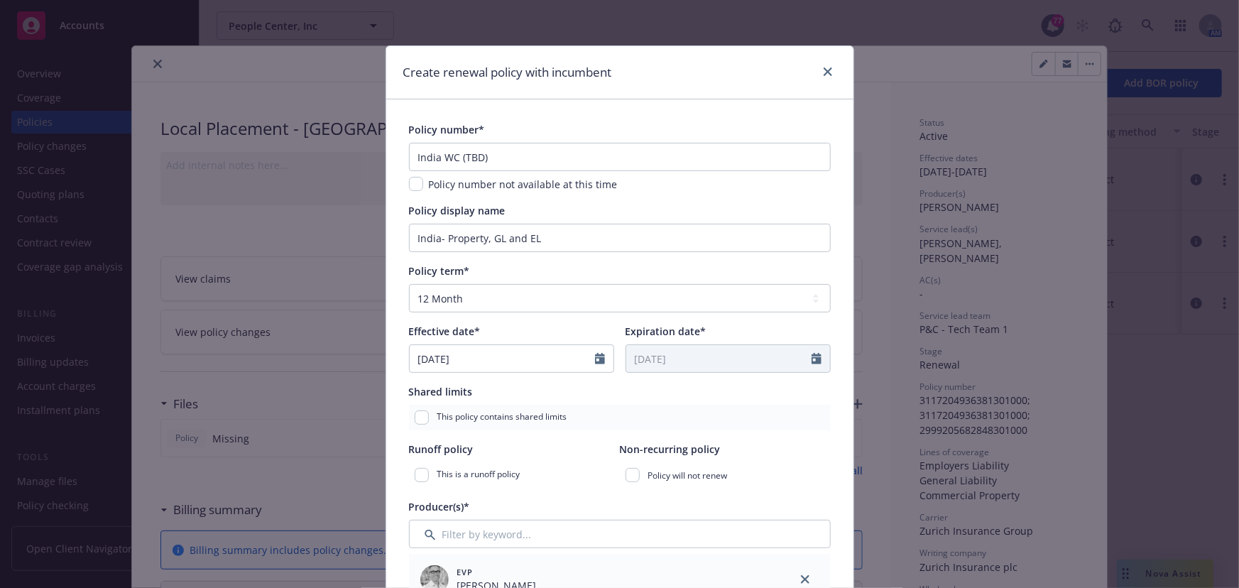
click at [498, 230] on input "India- Property, GL and EL" at bounding box center [620, 238] width 422 height 28
drag, startPoint x: 547, startPoint y: 233, endPoint x: 447, endPoint y: 226, distance: 100.3
click at [447, 226] on input "India- Property, GL and EL" at bounding box center [620, 238] width 422 height 28
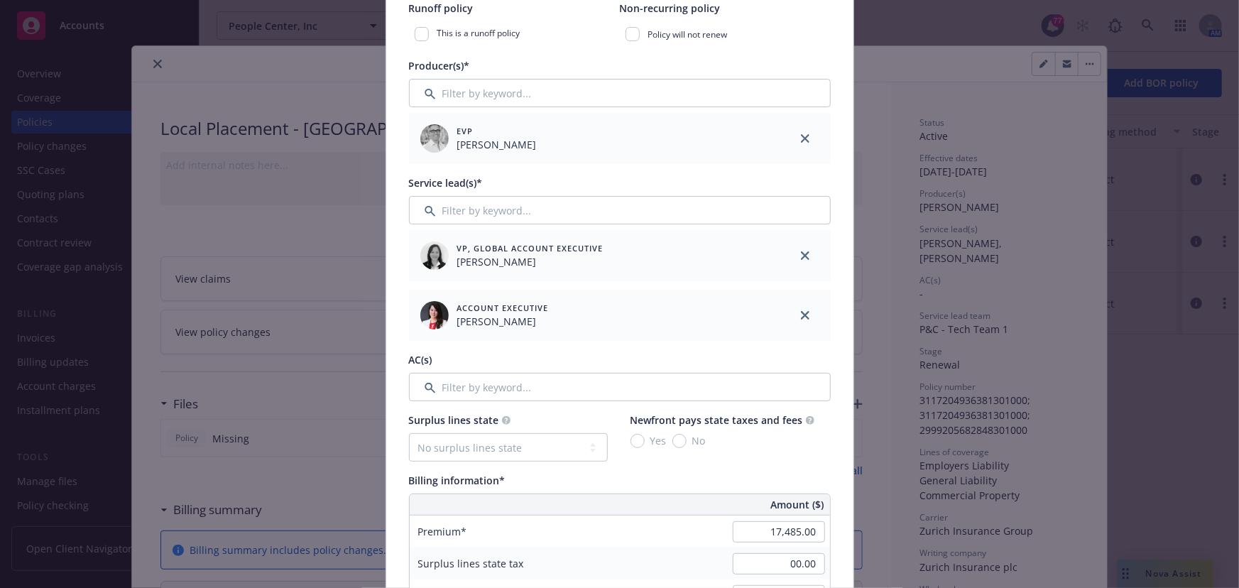
scroll to position [452, 0]
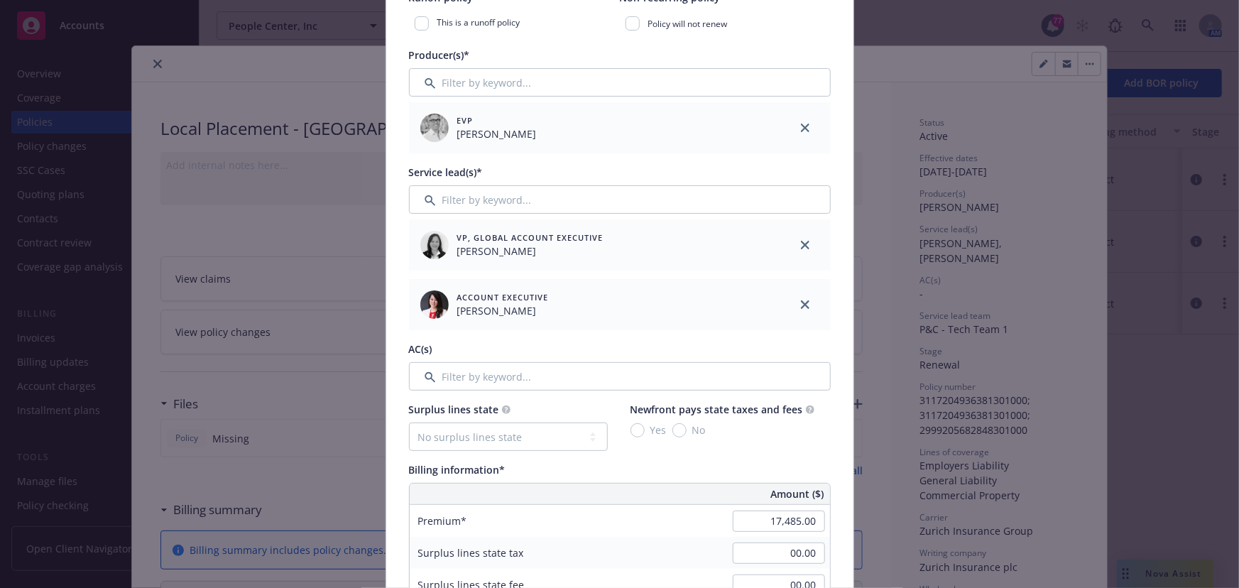
type input "India- WC/EL"
click at [759, 525] on input "17,485.00" at bounding box center [779, 520] width 92 height 21
type input "1"
click at [756, 517] on input "9925" at bounding box center [779, 520] width 92 height 21
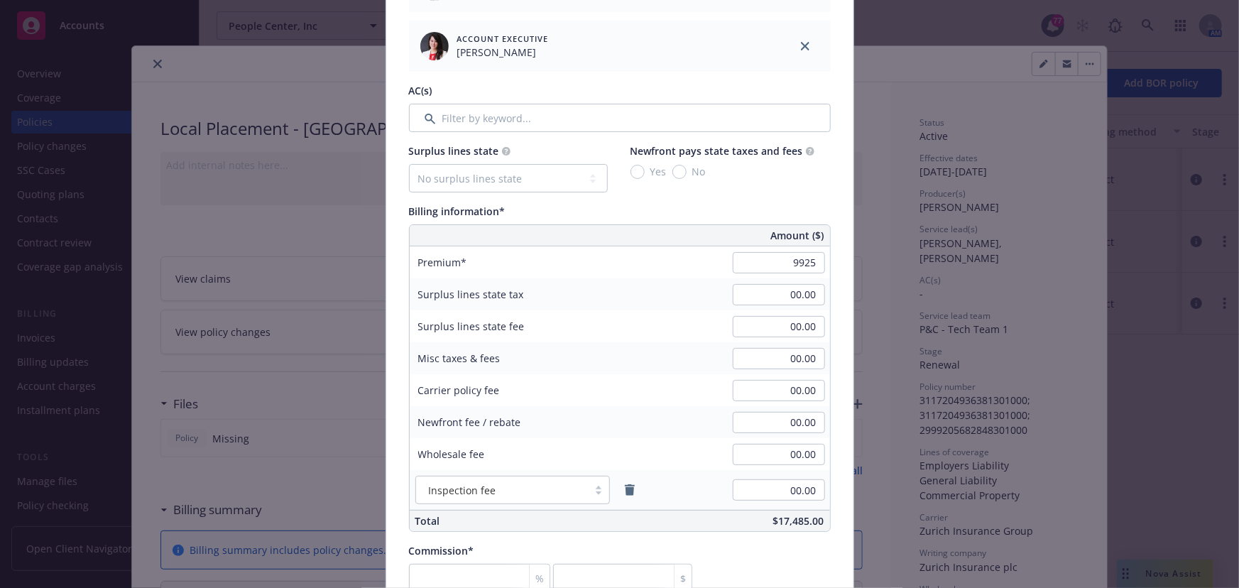
type input "9,925.00"
click at [755, 517] on div "$9,925.00" at bounding box center [722, 520] width 216 height 21
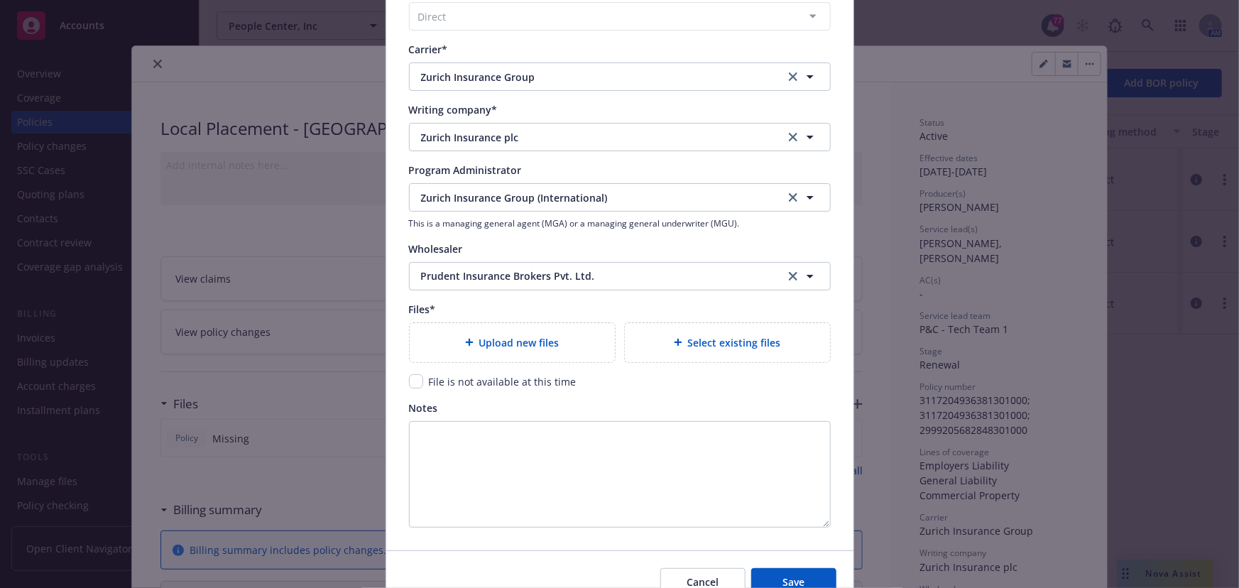
scroll to position [1355, 0]
click at [409, 375] on input "checkbox" at bounding box center [416, 378] width 14 height 14
checkbox input "true"
click at [802, 576] on button "Save" at bounding box center [793, 579] width 85 height 28
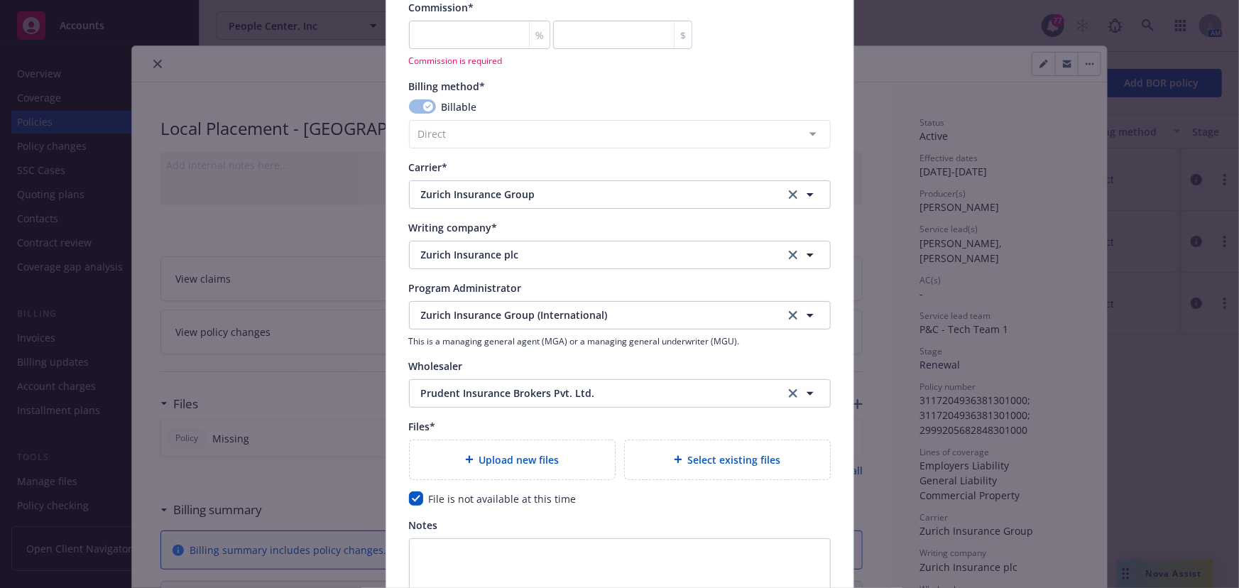
scroll to position [1115, 0]
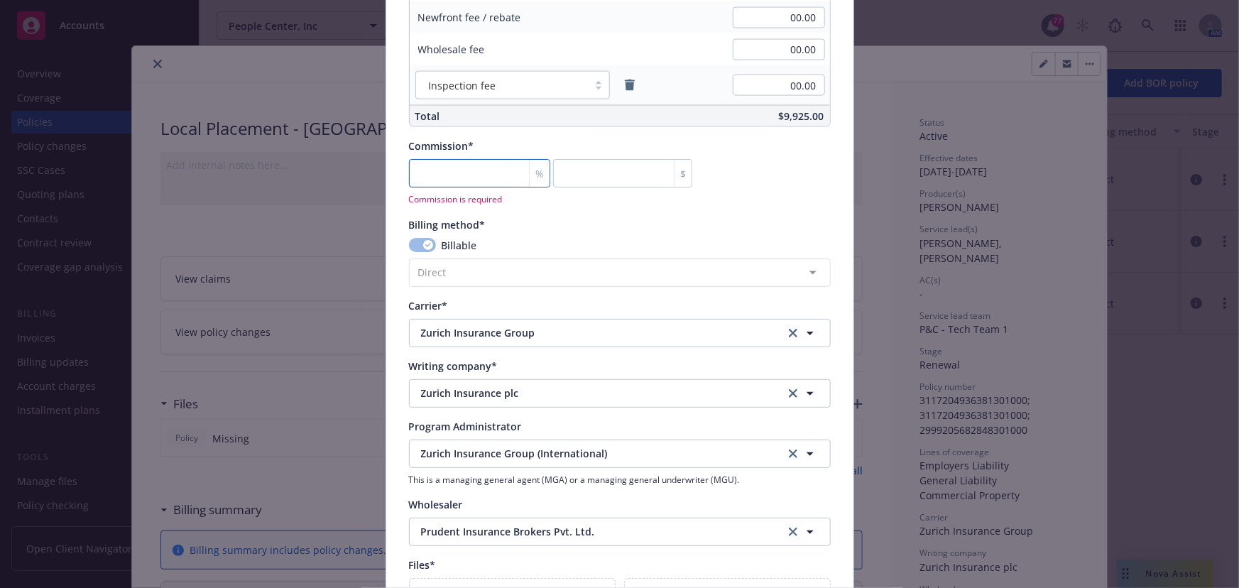
click at [504, 160] on input "number" at bounding box center [479, 173] width 141 height 28
type input "0"
click at [465, 175] on input "number" at bounding box center [479, 173] width 141 height 28
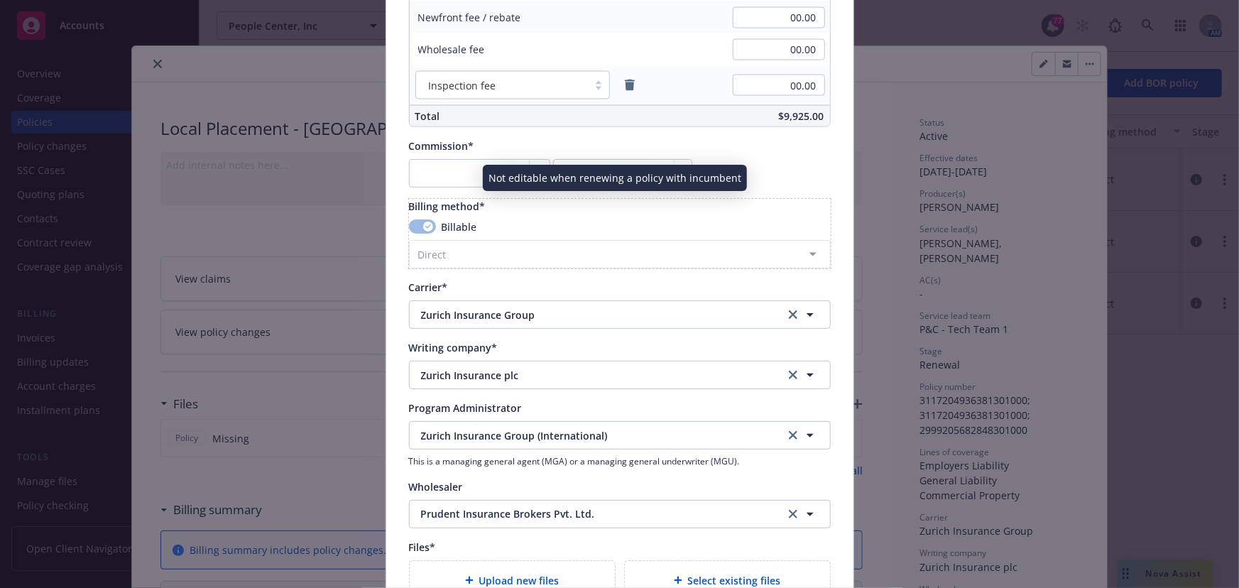
click at [554, 234] on div "Billable Direct Agency - Financed Agency - Installments Agency - Monthly report…" at bounding box center [620, 243] width 422 height 49
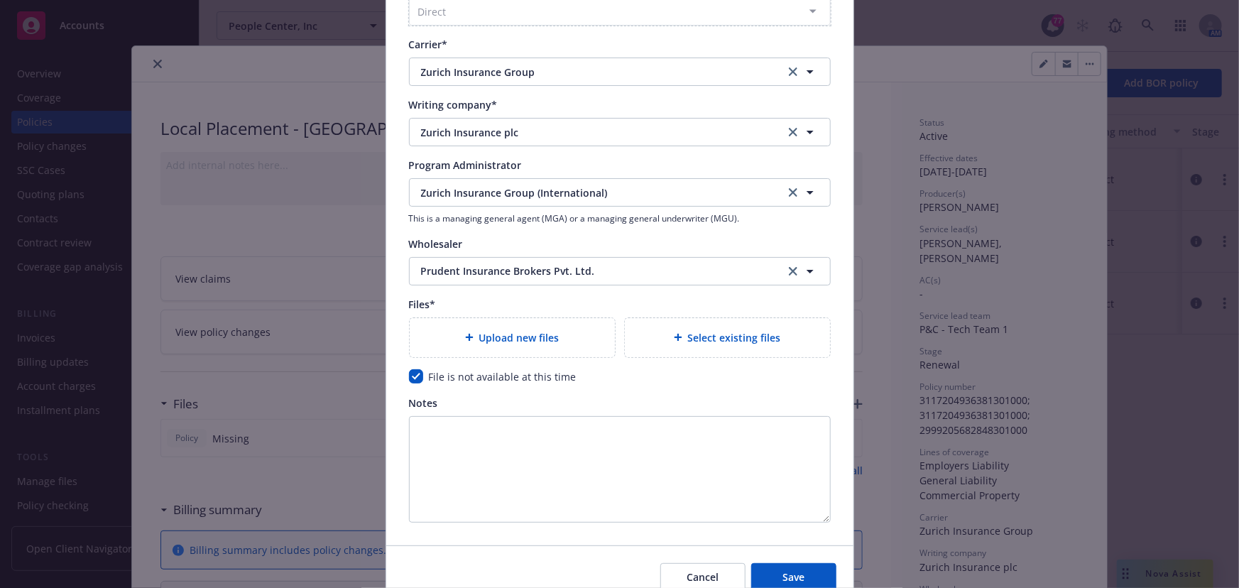
scroll to position [1423, 0]
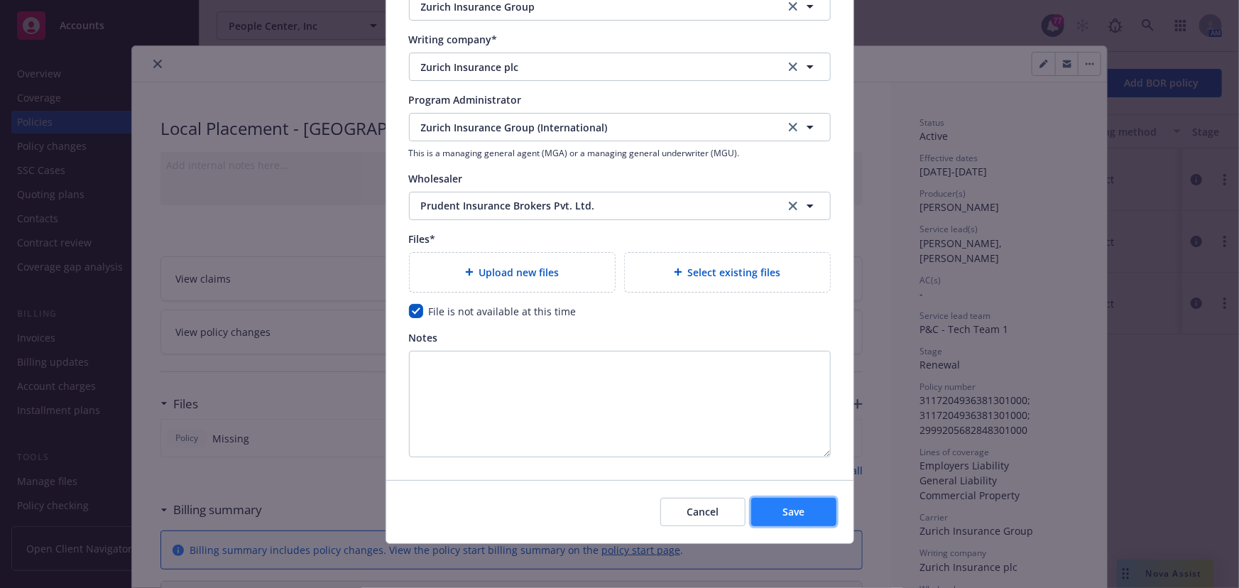
click at [798, 510] on span "Save" at bounding box center [793, 511] width 22 height 13
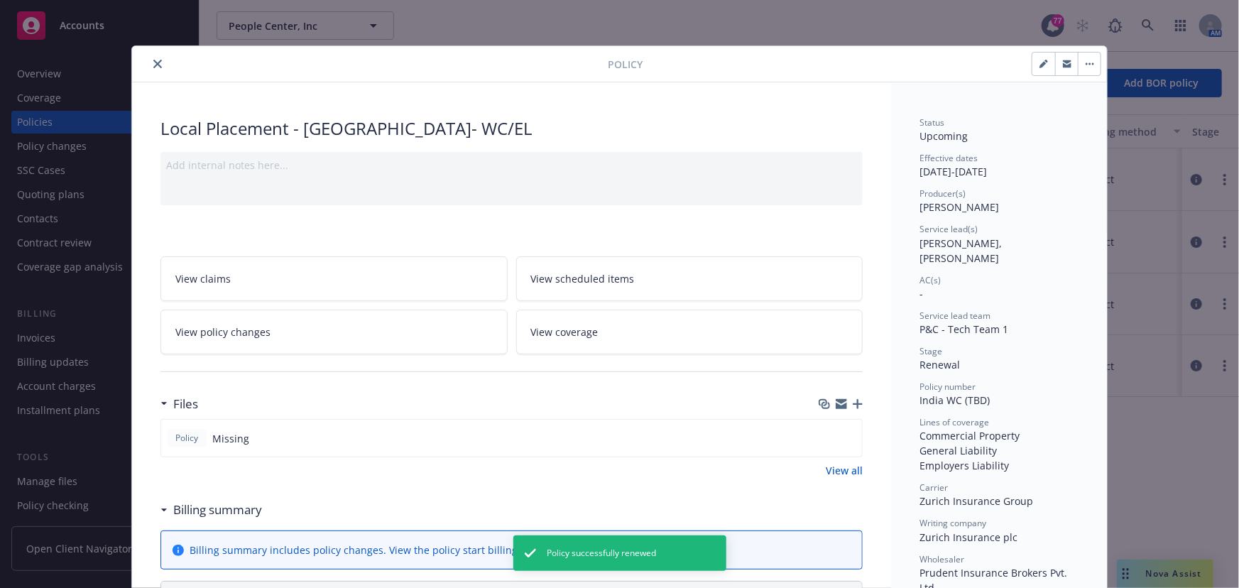
click at [1078, 62] on button "button" at bounding box center [1089, 64] width 23 height 23
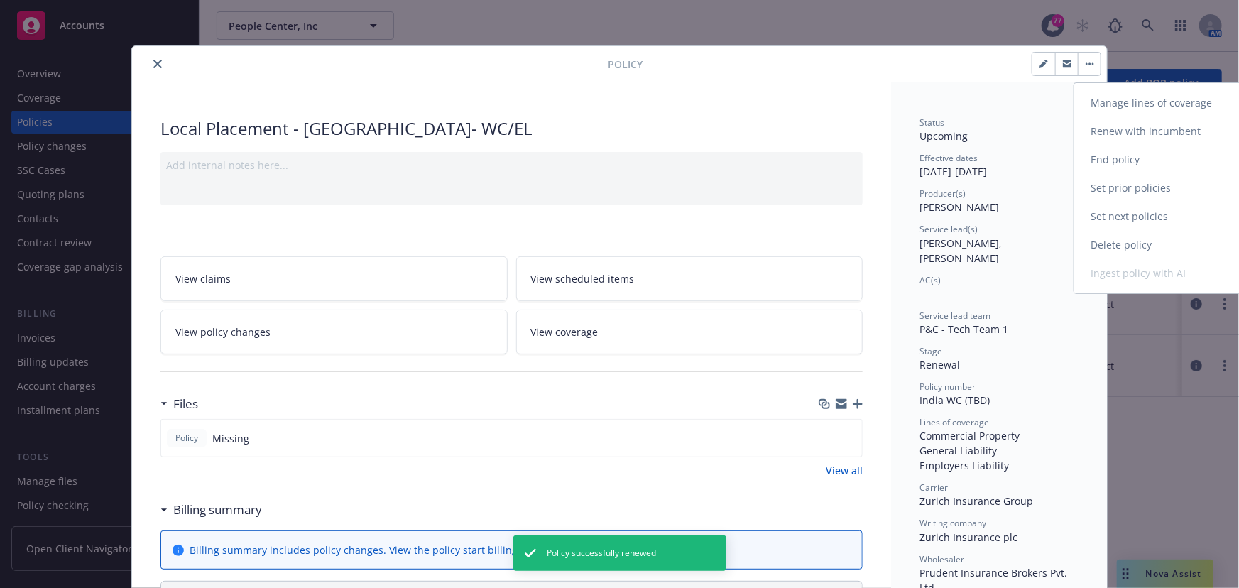
click at [1116, 104] on link "Manage lines of coverage" at bounding box center [1157, 103] width 167 height 28
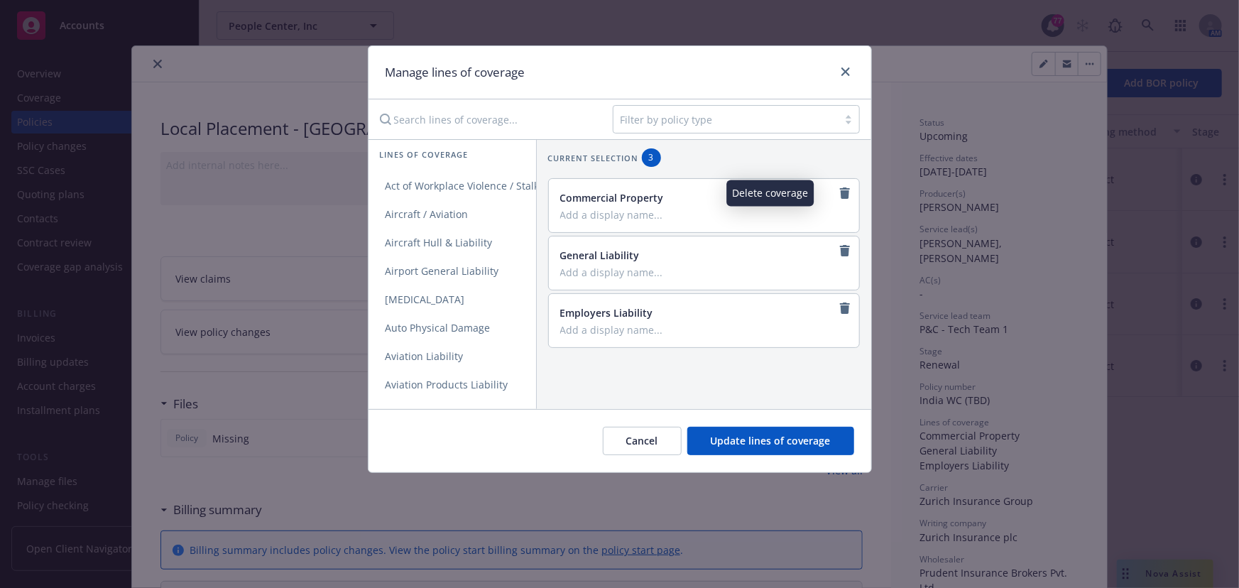
click at [836, 201] on span at bounding box center [844, 193] width 17 height 17
click at [839, 190] on icon "remove" at bounding box center [844, 192] width 11 height 11
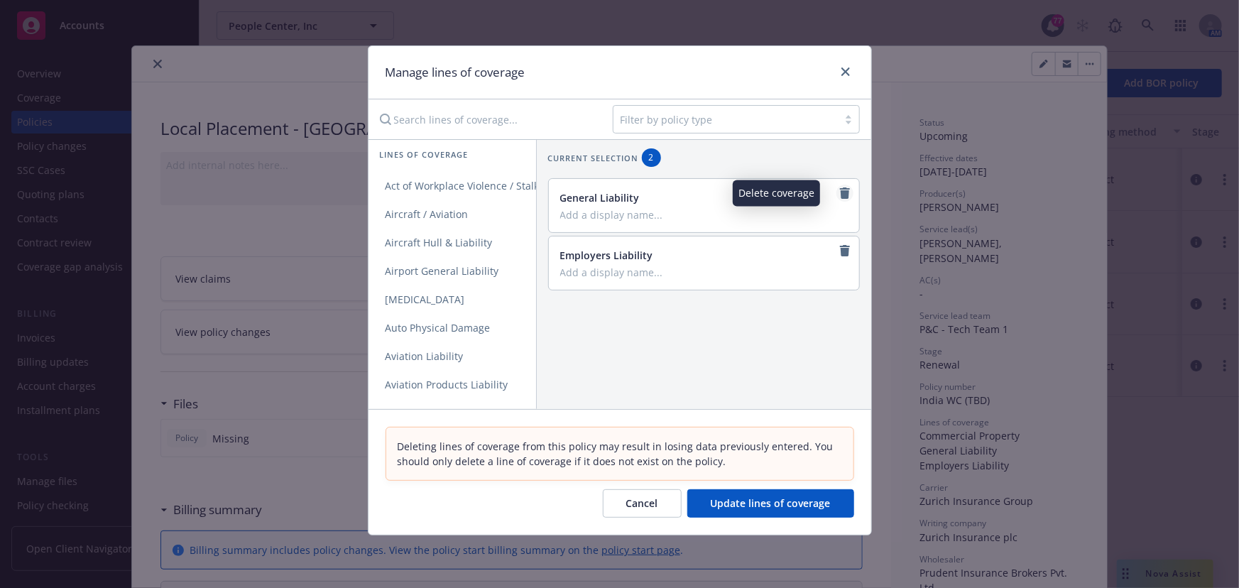
click at [840, 190] on icon "remove" at bounding box center [845, 192] width 10 height 11
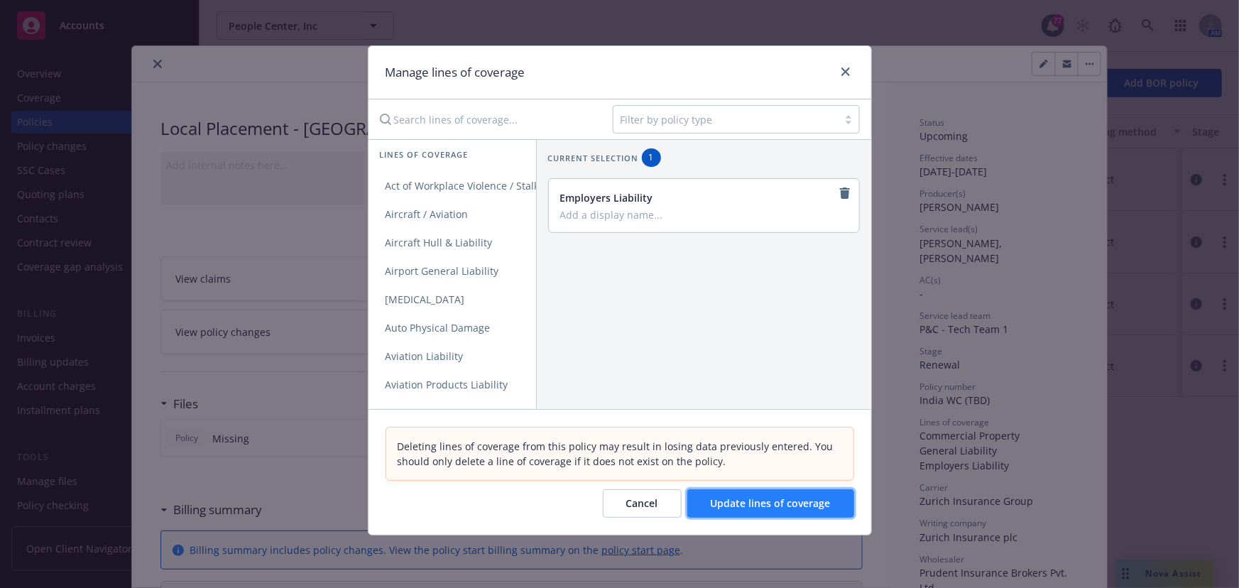
click at [781, 510] on button "Update lines of coverage" at bounding box center [770, 503] width 167 height 28
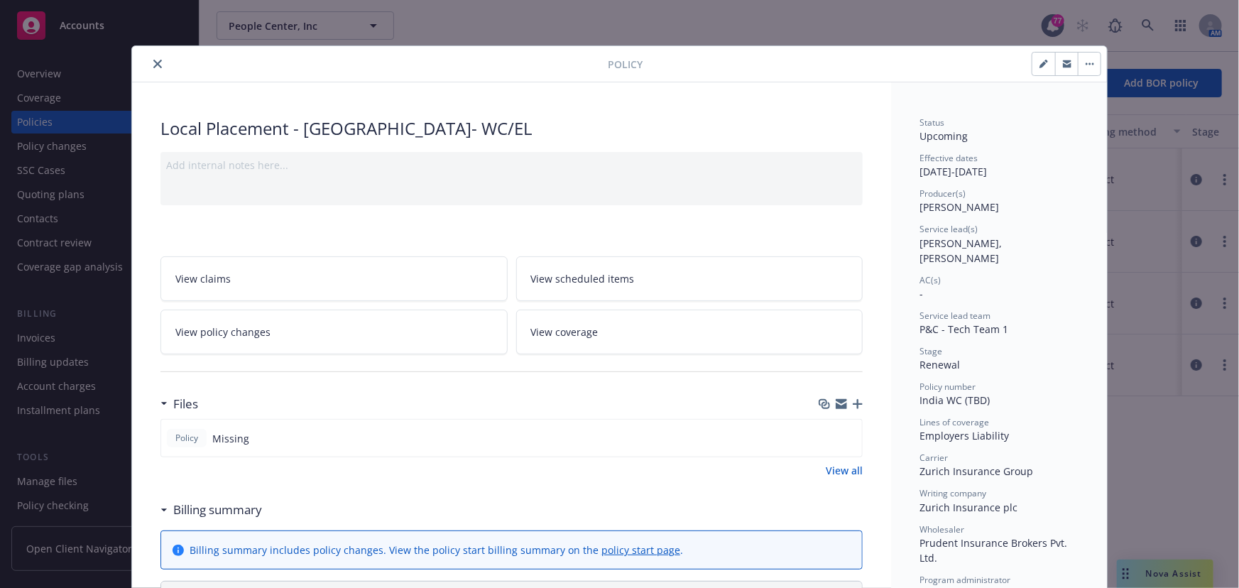
click at [153, 64] on icon "close" at bounding box center [157, 64] width 9 height 9
click at [153, 65] on icon "close" at bounding box center [157, 64] width 9 height 9
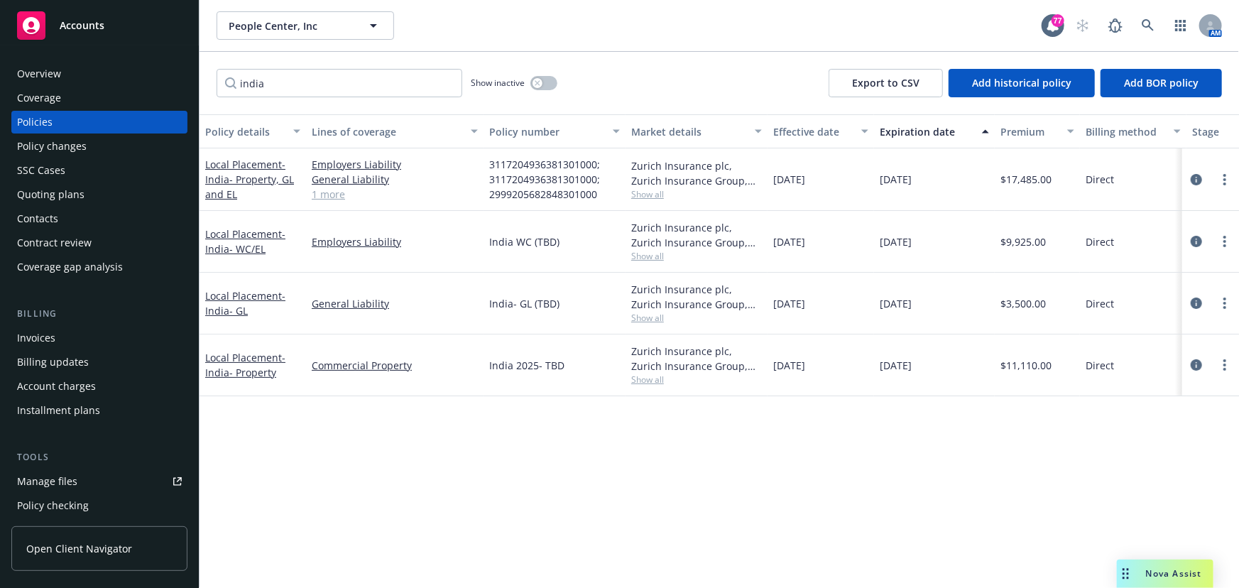
click at [153, 63] on div "Overview" at bounding box center [99, 73] width 165 height 23
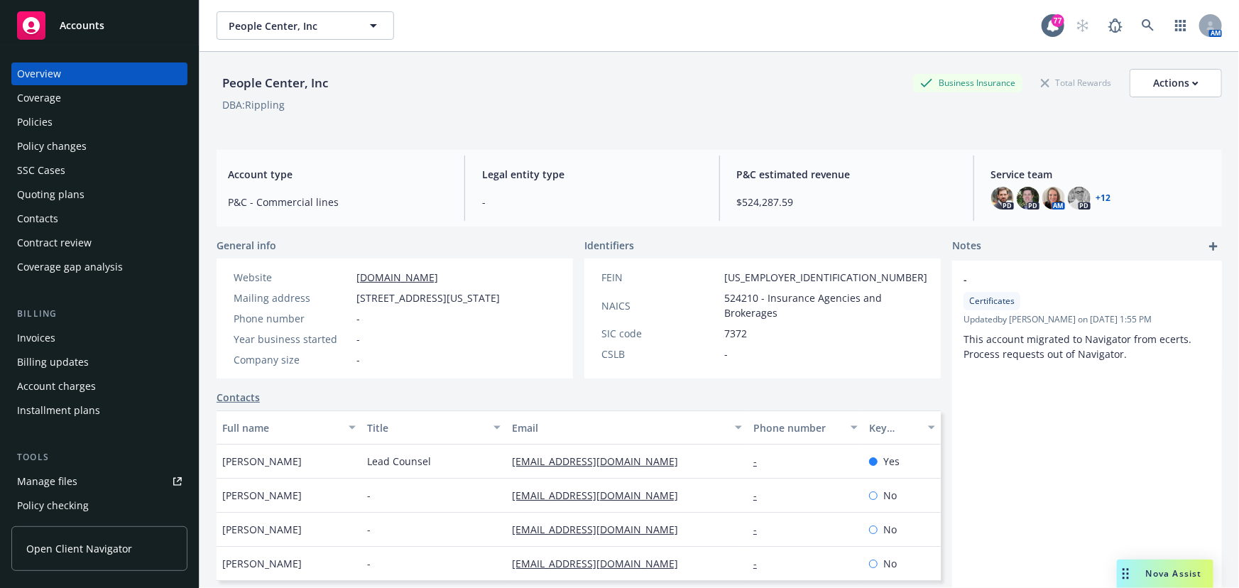
click at [125, 126] on div "Policies" at bounding box center [99, 122] width 165 height 23
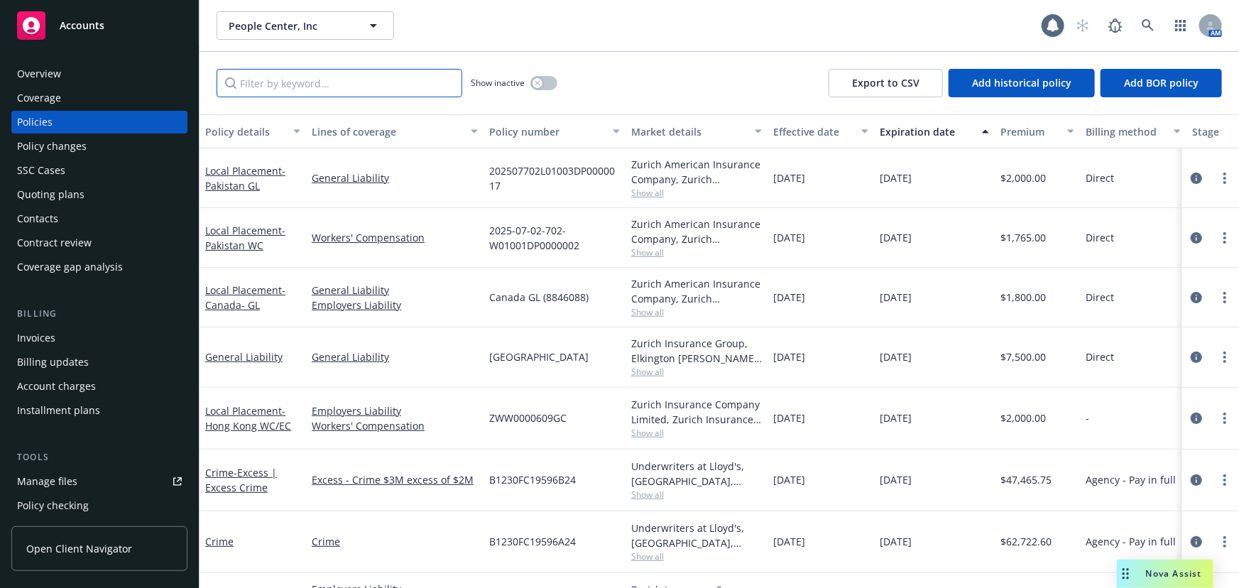
click at [305, 90] on input "Filter by keyword..." at bounding box center [340, 83] width 246 height 28
click at [72, 82] on div "Overview" at bounding box center [99, 73] width 165 height 23
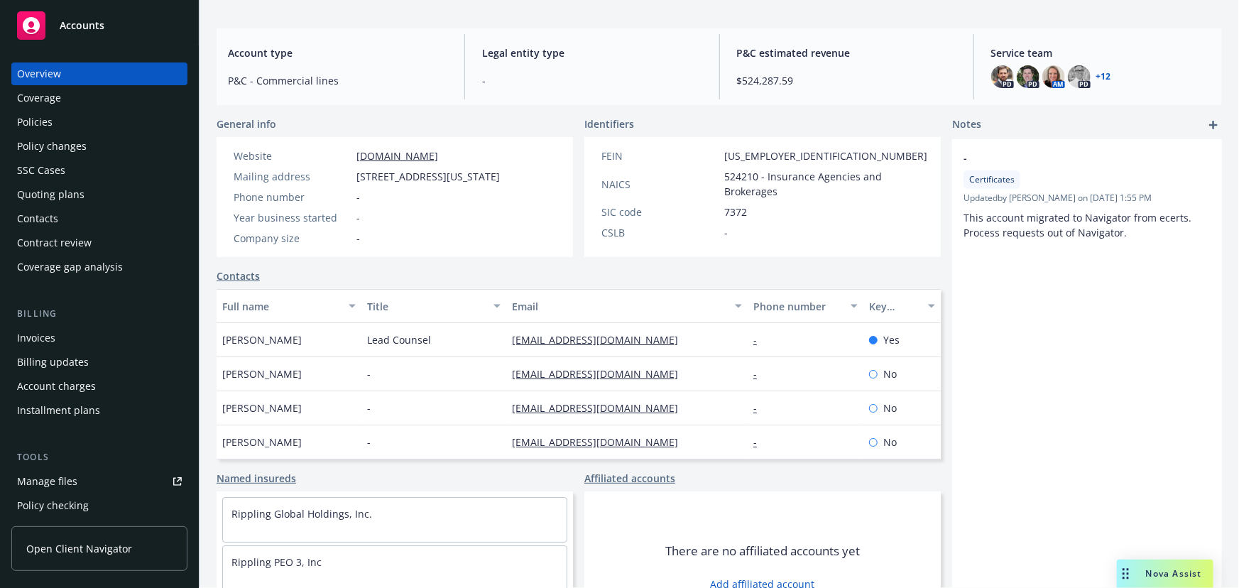
scroll to position [60, 0]
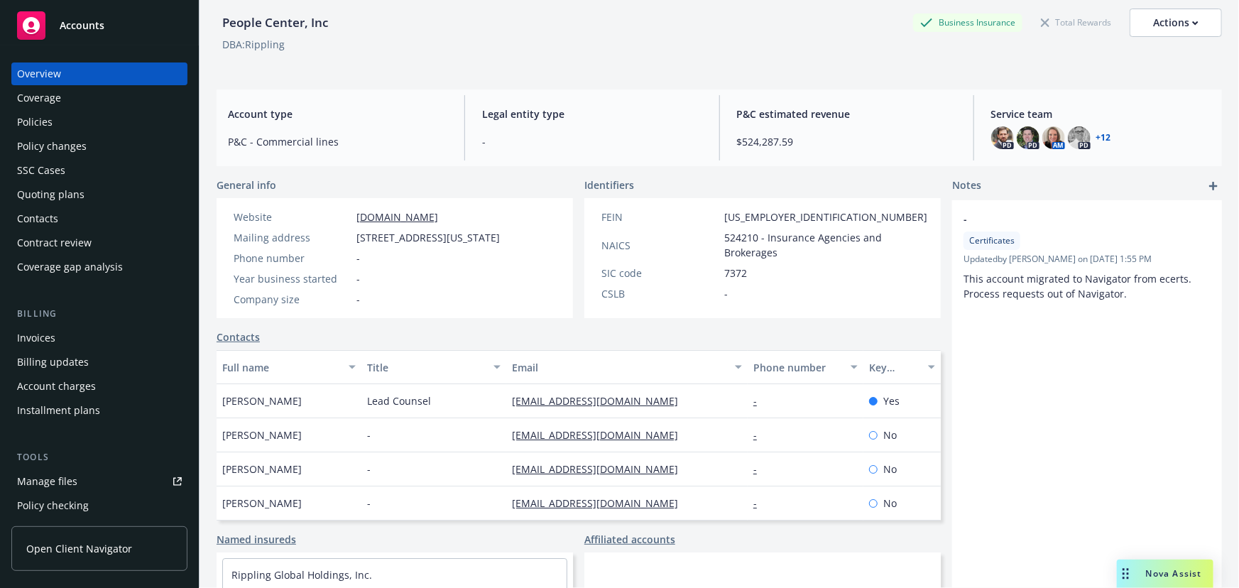
click at [77, 125] on div "Policies" at bounding box center [99, 122] width 165 height 23
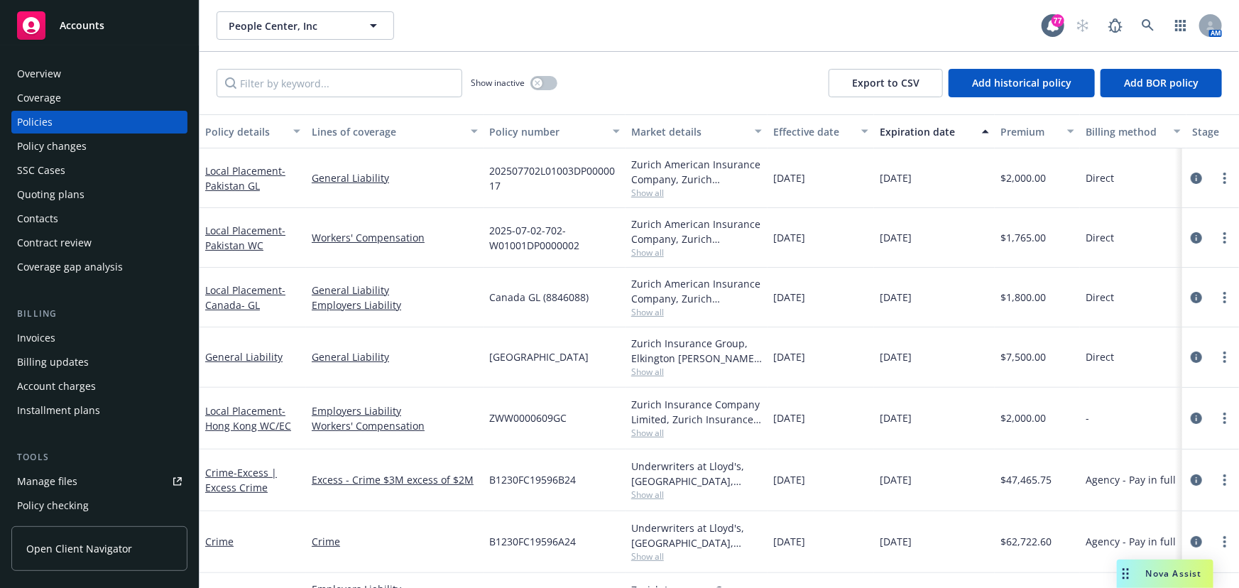
click at [104, 80] on div "Overview" at bounding box center [99, 73] width 165 height 23
